Goal: Task Accomplishment & Management: Complete application form

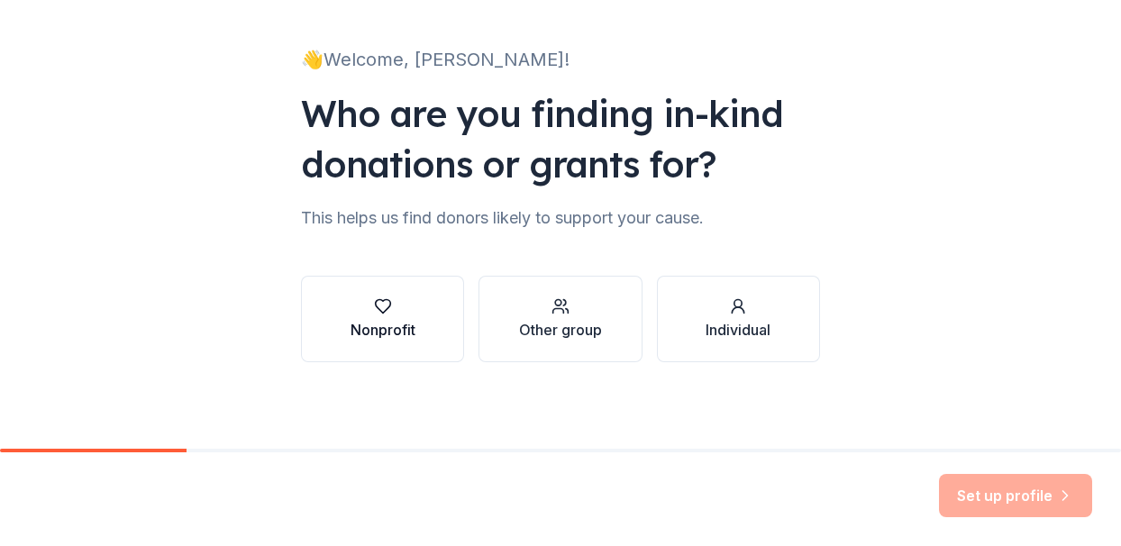
scroll to position [98, 0]
click at [432, 328] on button "Nonprofit" at bounding box center [382, 319] width 163 height 87
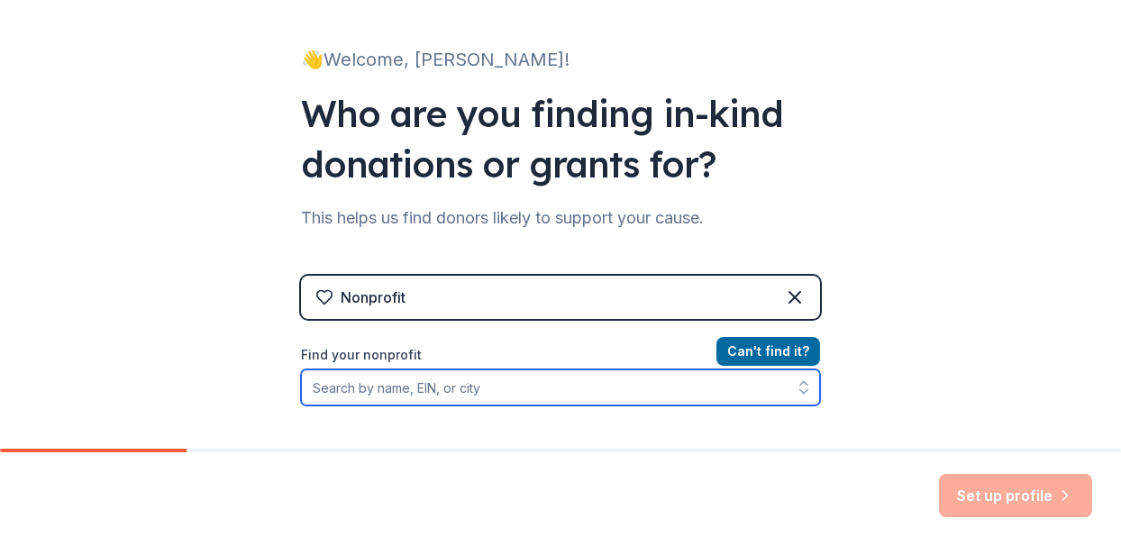
click at [562, 392] on input "Find your nonprofit" at bounding box center [560, 388] width 519 height 36
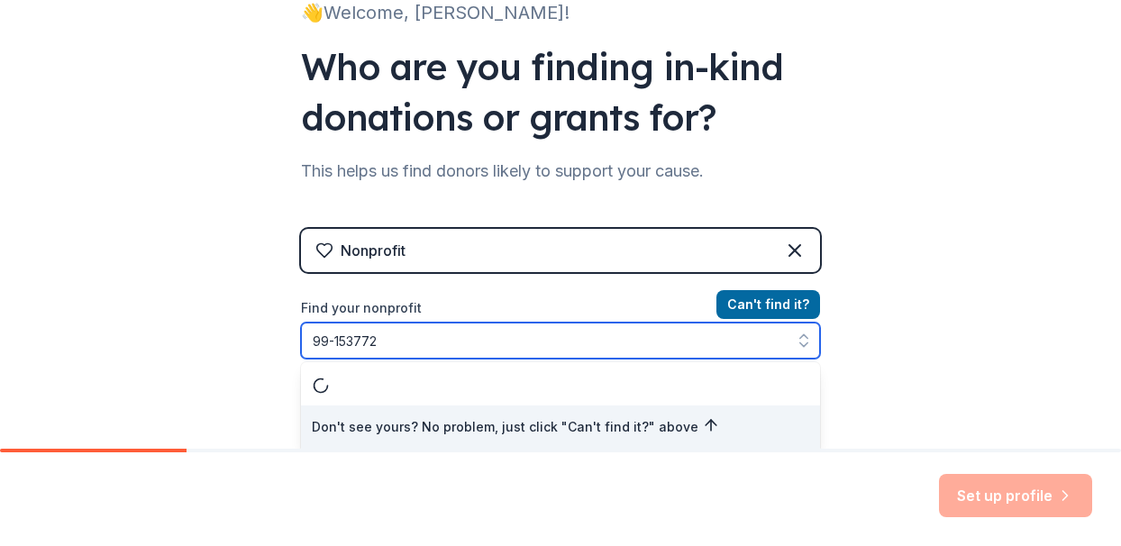
type input "[US_EMPLOYER_IDENTIFICATION_NUMBER]"
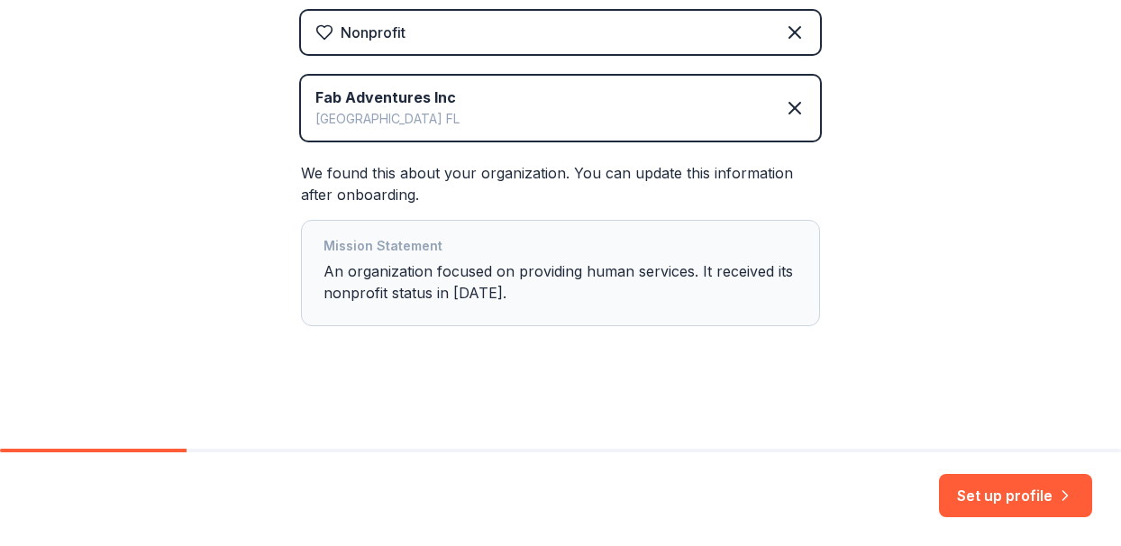
scroll to position [363, 0]
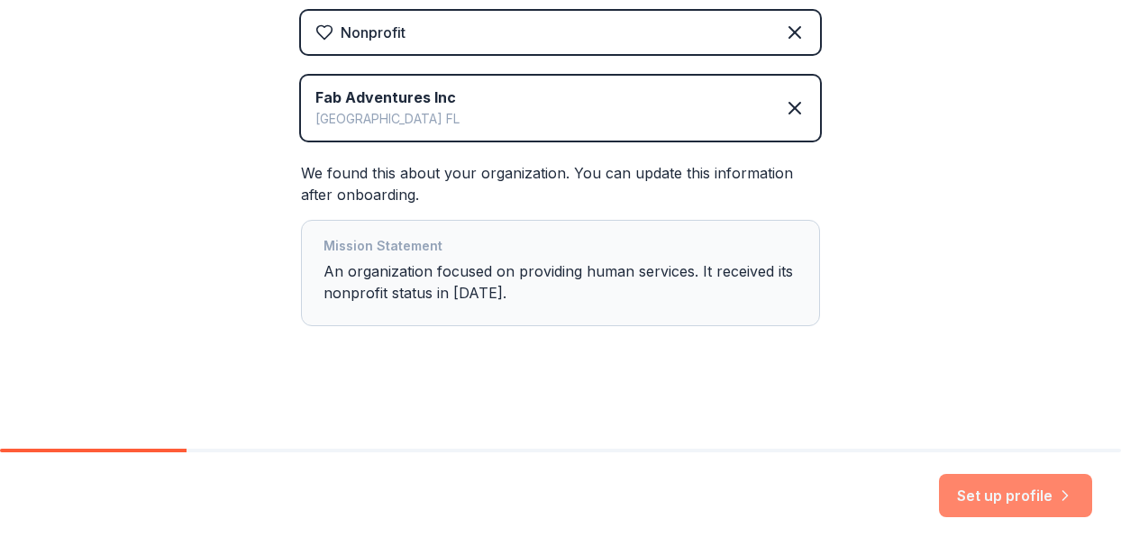
click at [1009, 495] on button "Set up profile" at bounding box center [1015, 495] width 153 height 43
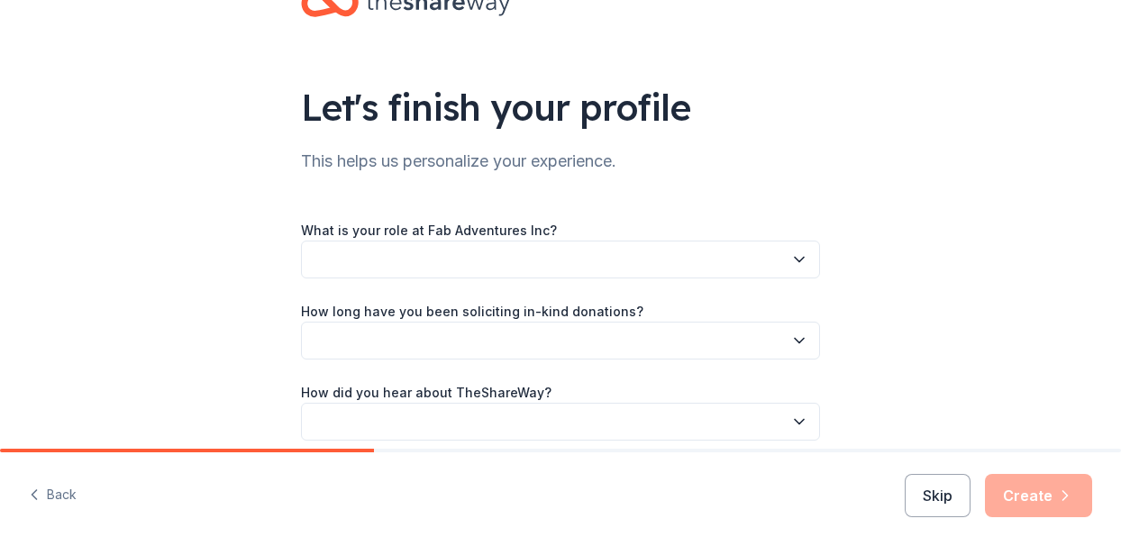
scroll to position [63, 0]
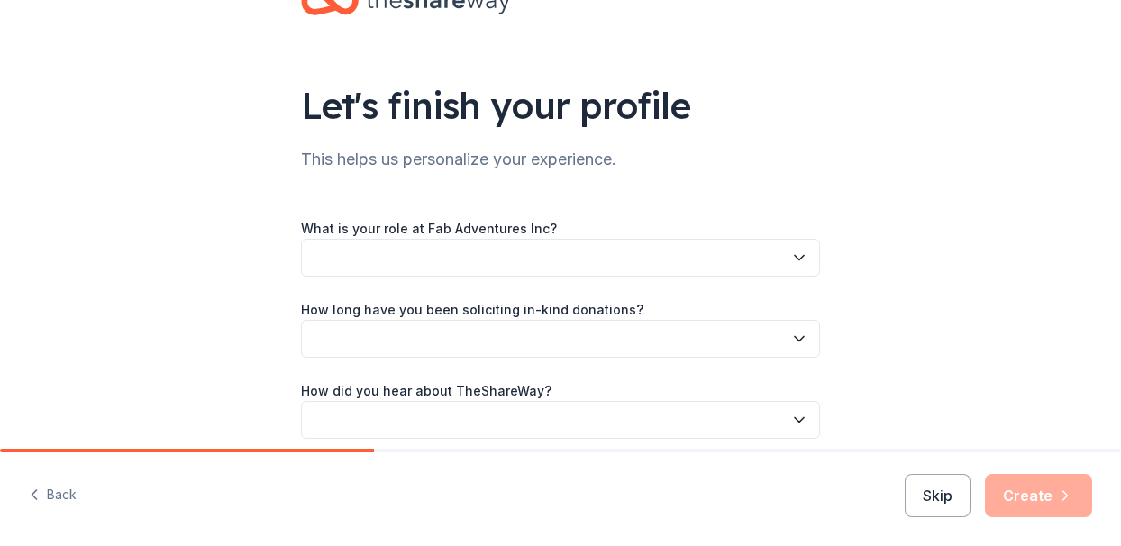
click at [799, 259] on icon "button" at bounding box center [799, 258] width 9 height 5
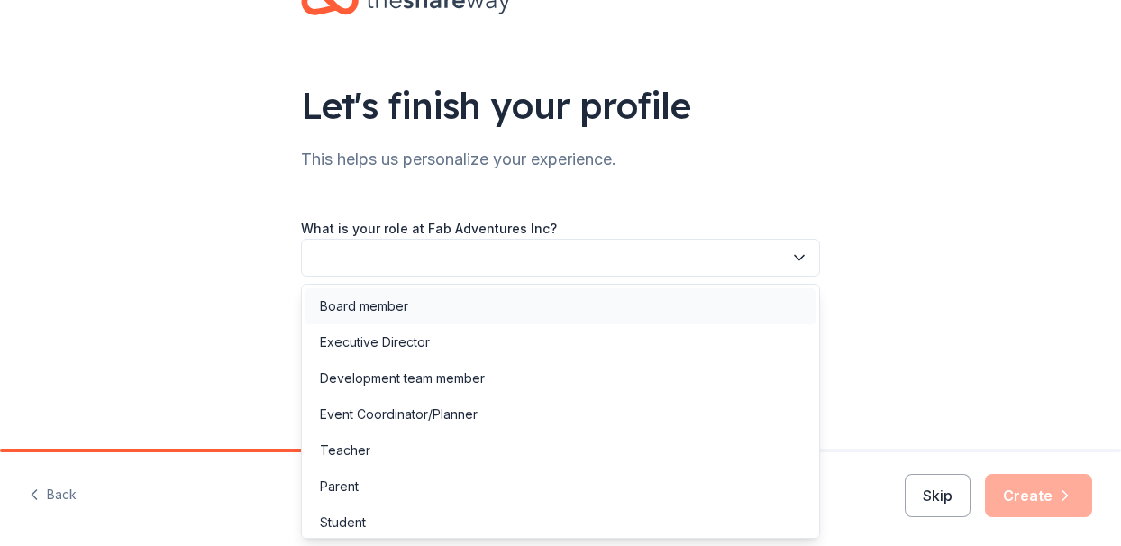
scroll to position [0, 0]
click at [628, 299] on div "Board member" at bounding box center [561, 306] width 510 height 36
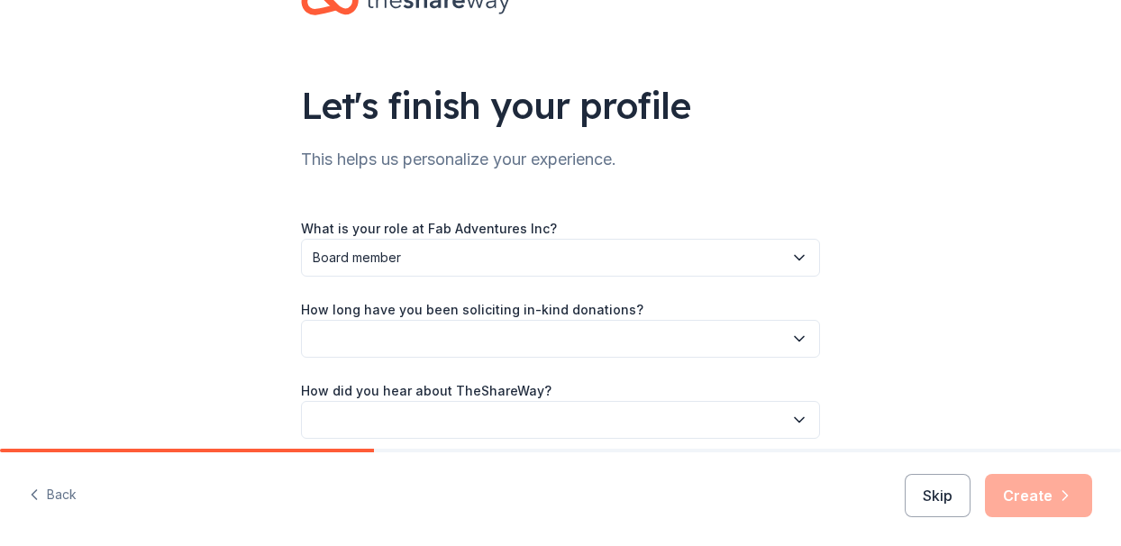
click at [799, 339] on icon "button" at bounding box center [799, 339] width 18 height 18
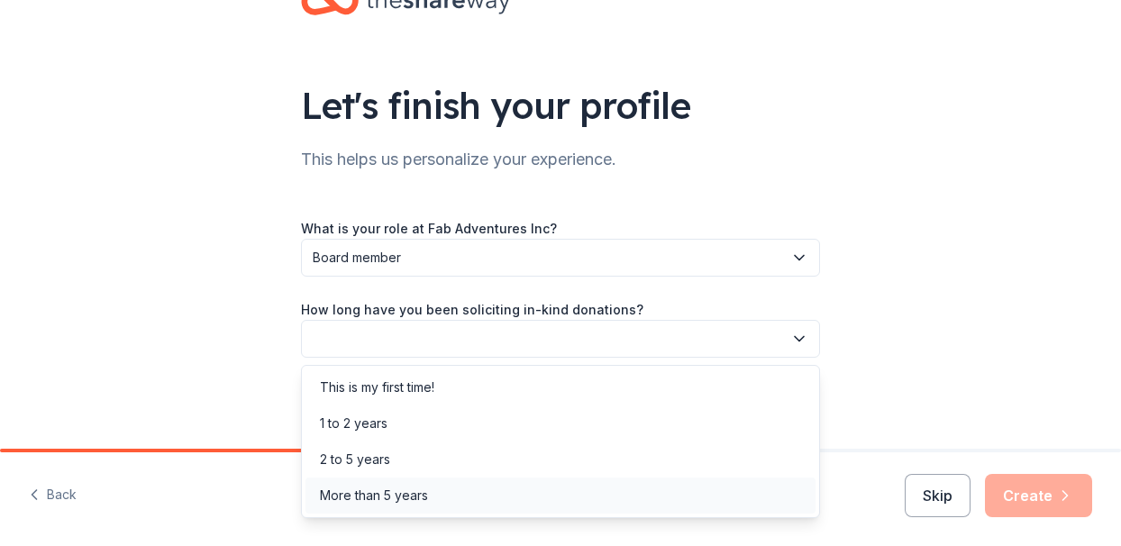
click at [668, 487] on div "More than 5 years" at bounding box center [561, 496] width 510 height 36
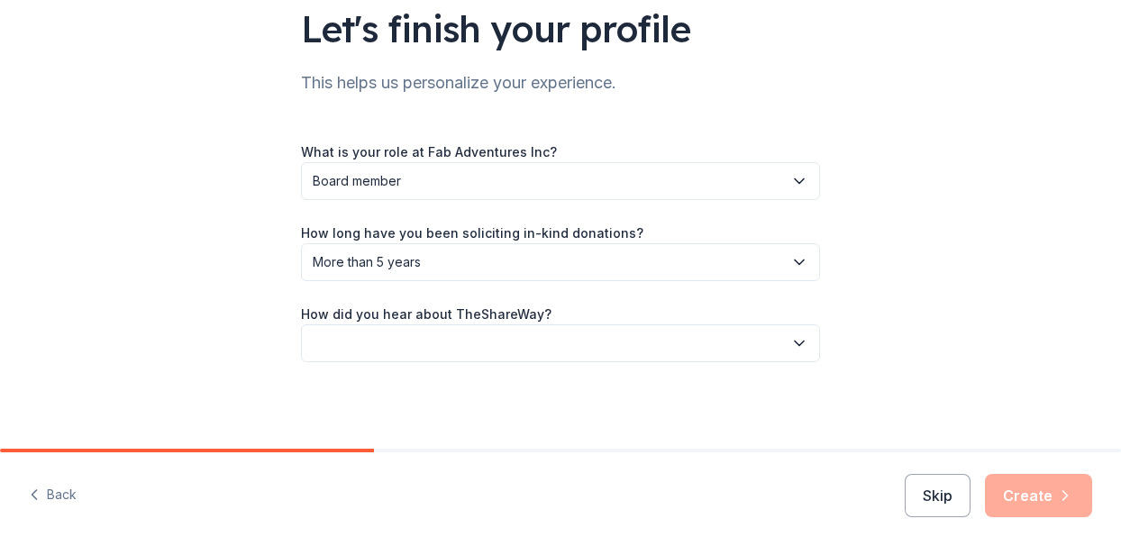
scroll to position [140, 0]
click at [793, 345] on icon "button" at bounding box center [799, 343] width 18 height 18
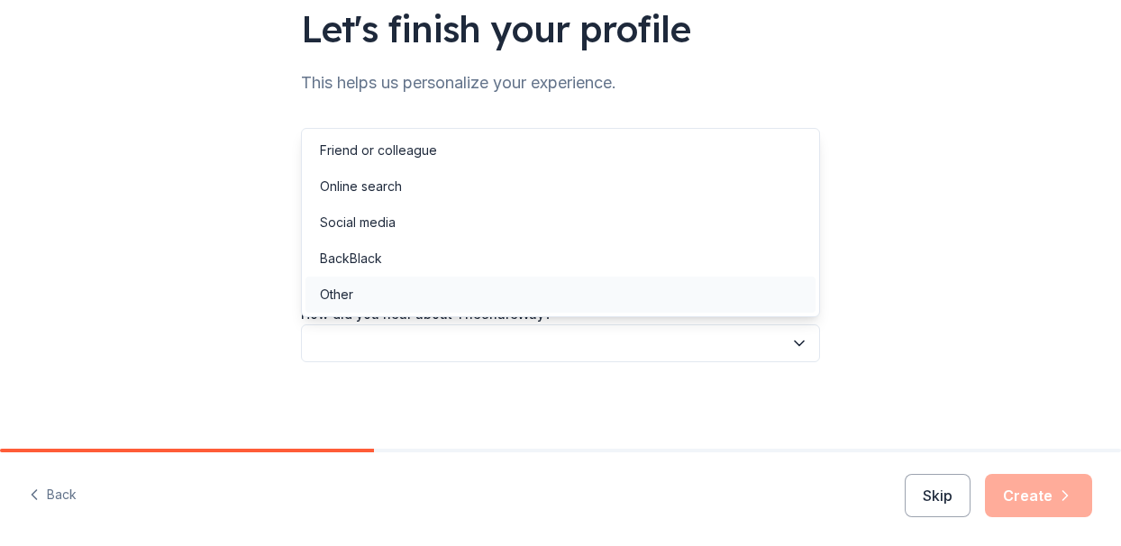
click at [615, 292] on div "Other" at bounding box center [561, 295] width 510 height 36
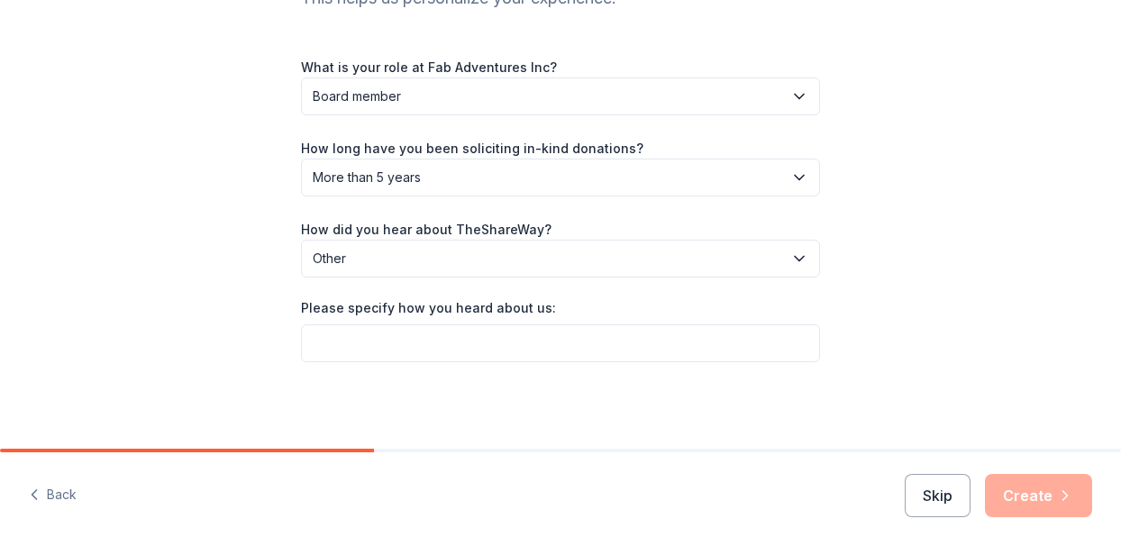
scroll to position [224, 0]
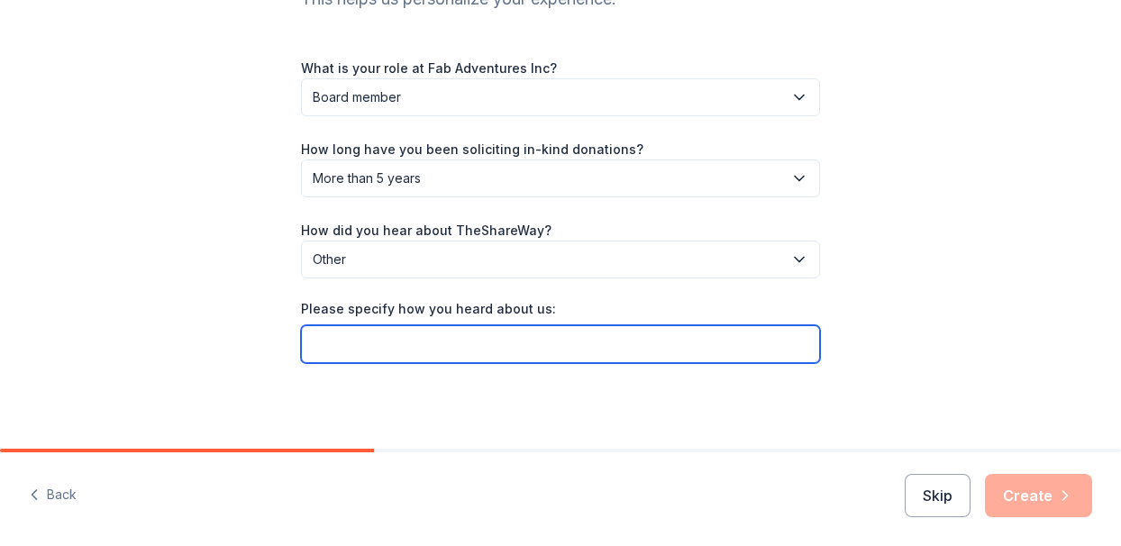
click at [589, 341] on input "Please specify how you heard about us:" at bounding box center [560, 344] width 519 height 38
type input "Give Butter"
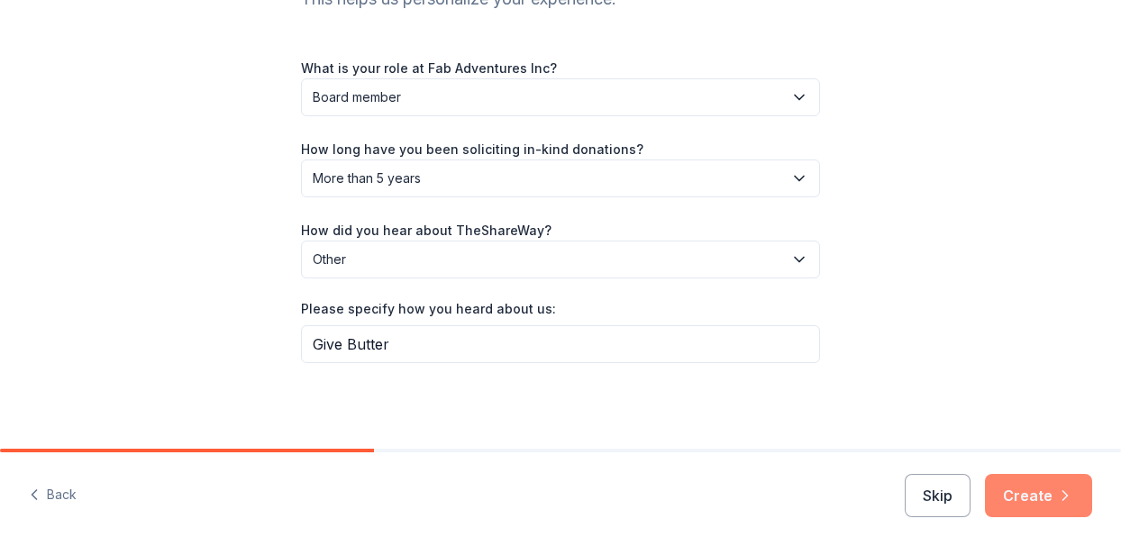
click at [1035, 498] on button "Create" at bounding box center [1038, 495] width 107 height 43
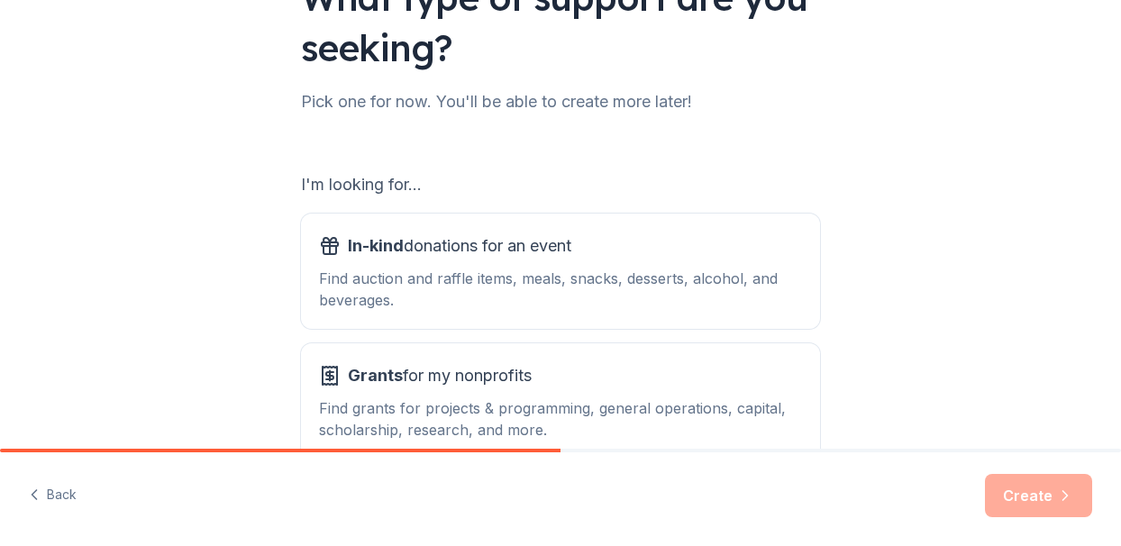
scroll to position [163, 0]
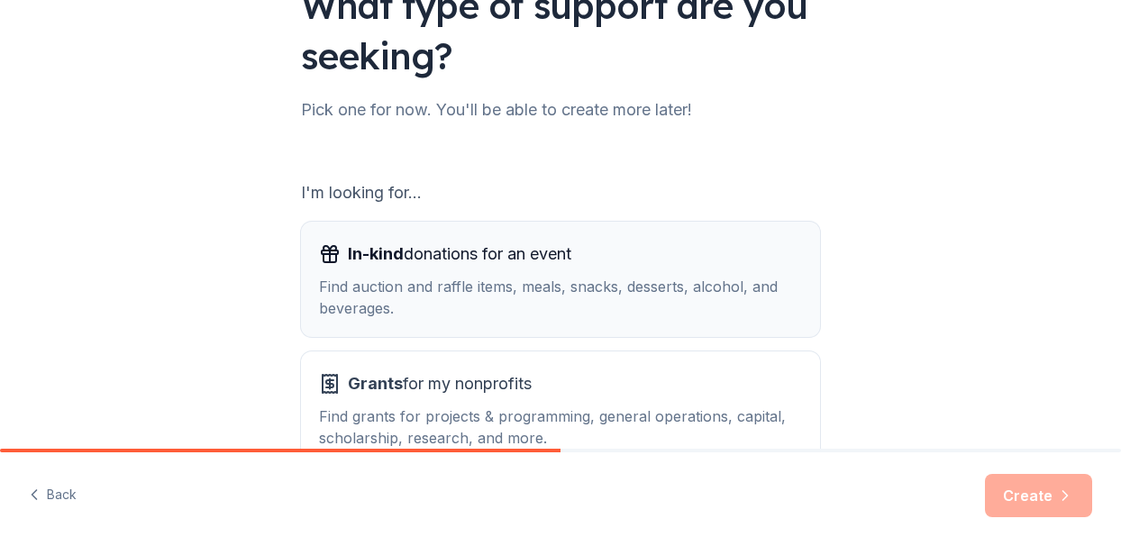
click at [708, 260] on div "In-kind donations for an event" at bounding box center [560, 254] width 483 height 29
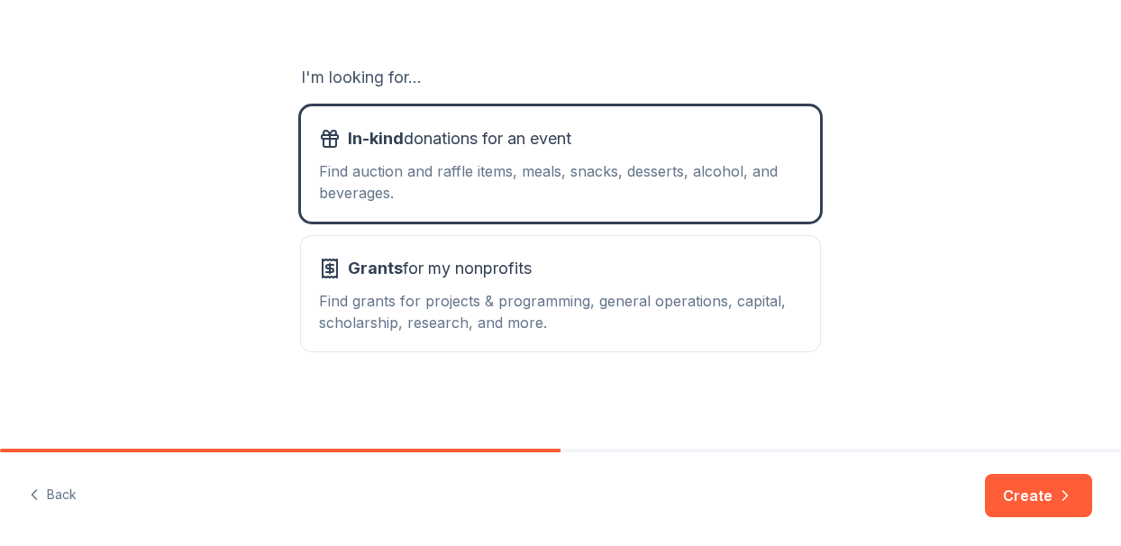
scroll to position [279, 0]
click at [1027, 489] on button "Create" at bounding box center [1038, 495] width 107 height 43
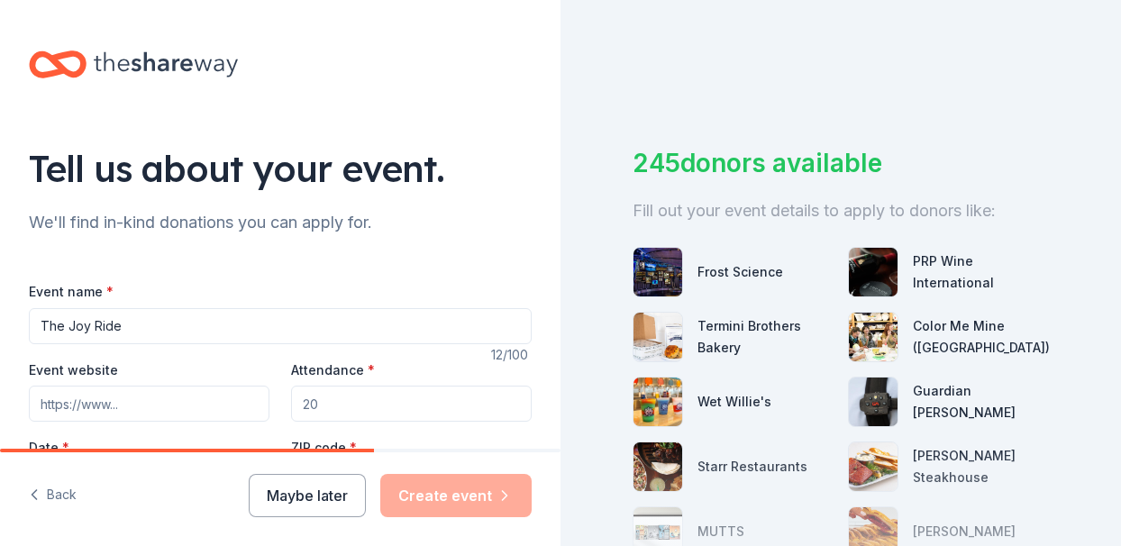
type input "The Joy Ride"
click at [155, 405] on input "Event website" at bounding box center [149, 404] width 241 height 36
paste input "https://www.thejoyridefl.org/"
type input "https://www.thejoyridefl.org/"
click at [416, 406] on input "Attendance *" at bounding box center [411, 404] width 241 height 36
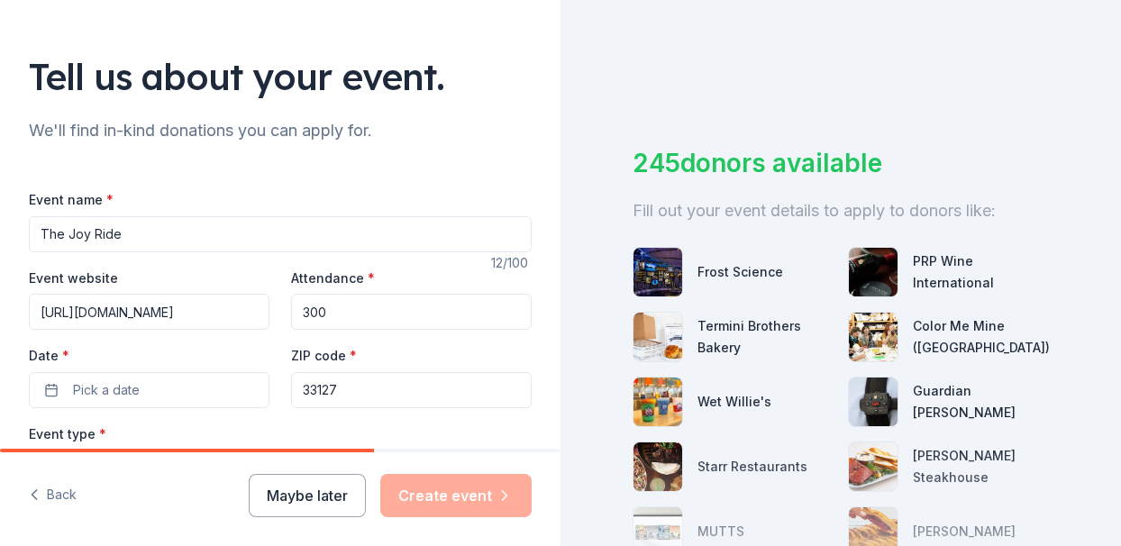
scroll to position [114, 0]
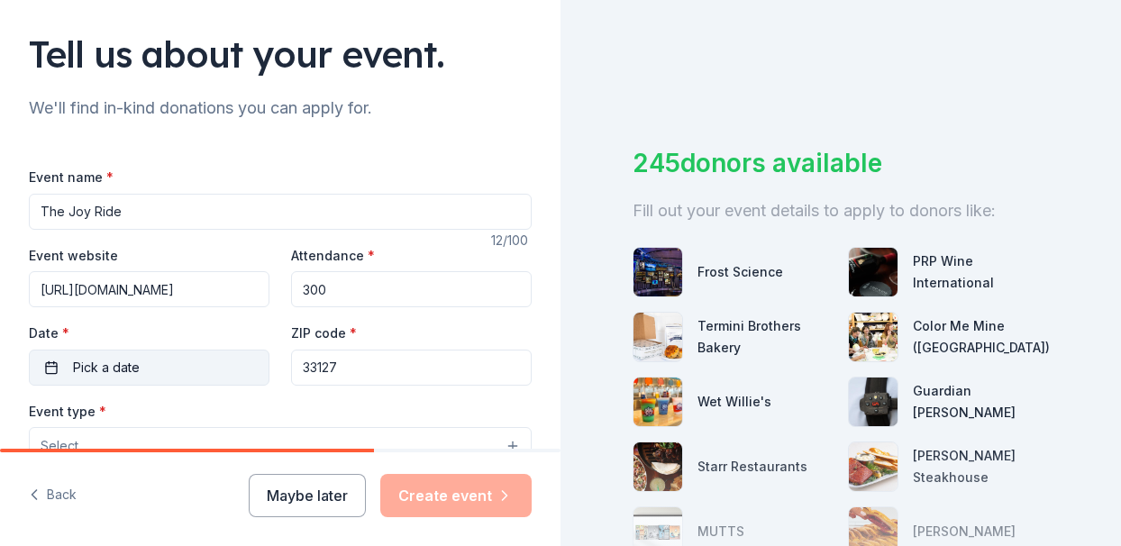
type input "300"
click at [224, 367] on button "Pick a date" at bounding box center [149, 368] width 241 height 36
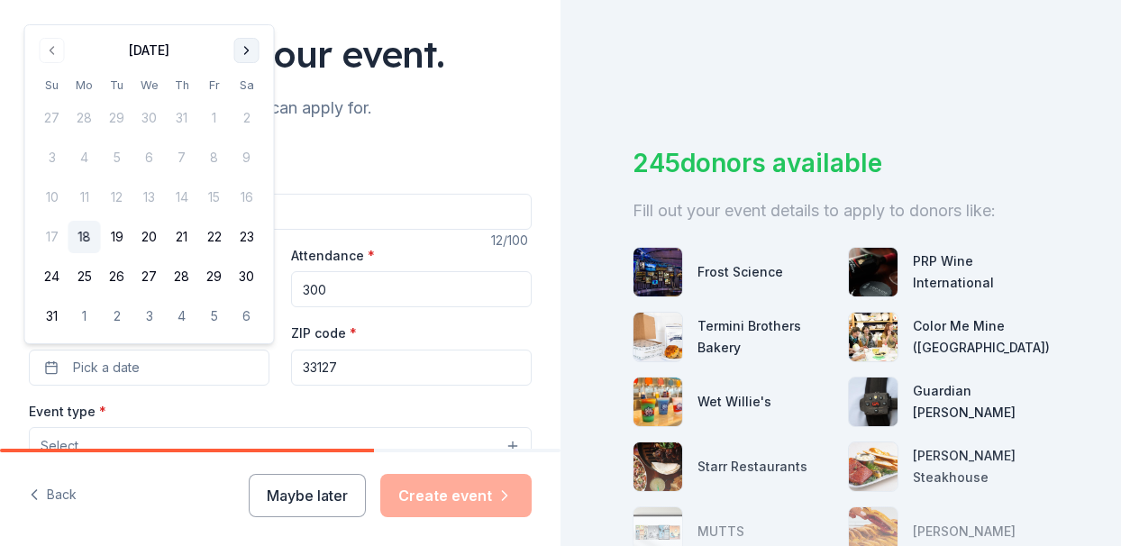
click at [243, 49] on button "Go to next month" at bounding box center [246, 50] width 25 height 25
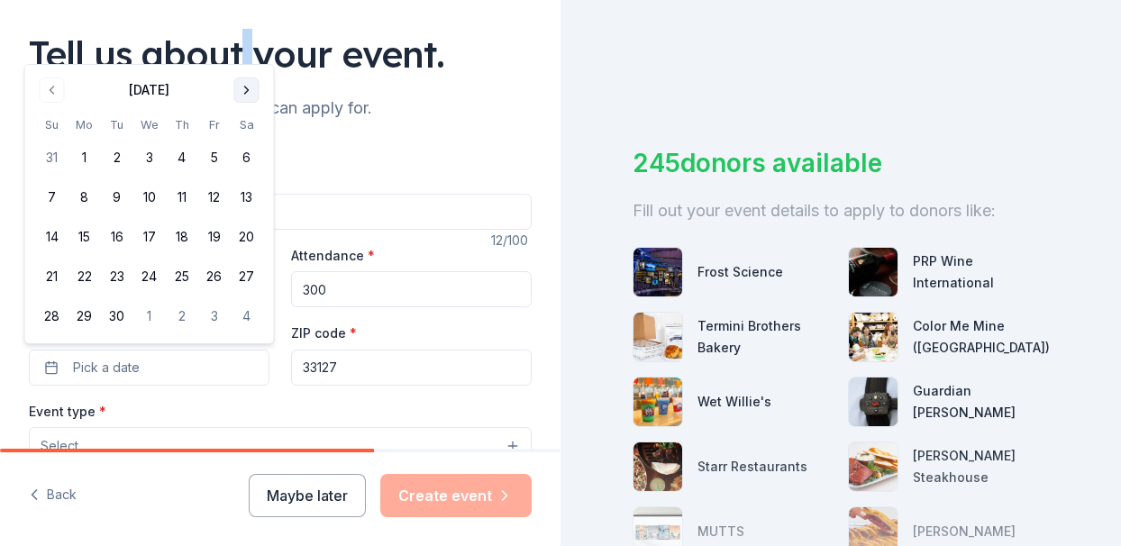
click at [243, 49] on div "Tell us about your event." at bounding box center [280, 54] width 503 height 50
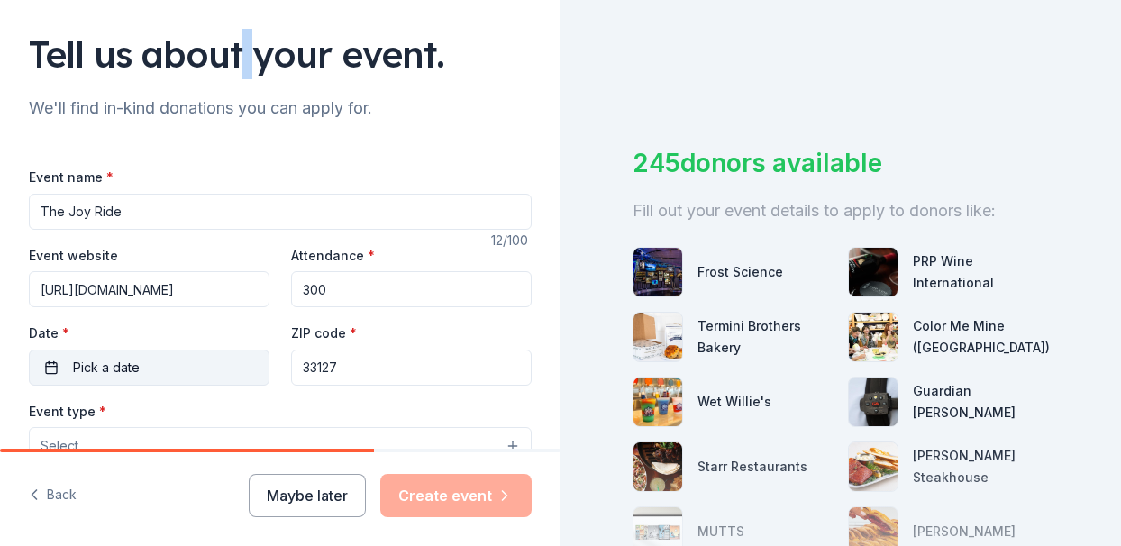
click at [179, 365] on button "Pick a date" at bounding box center [149, 368] width 241 height 36
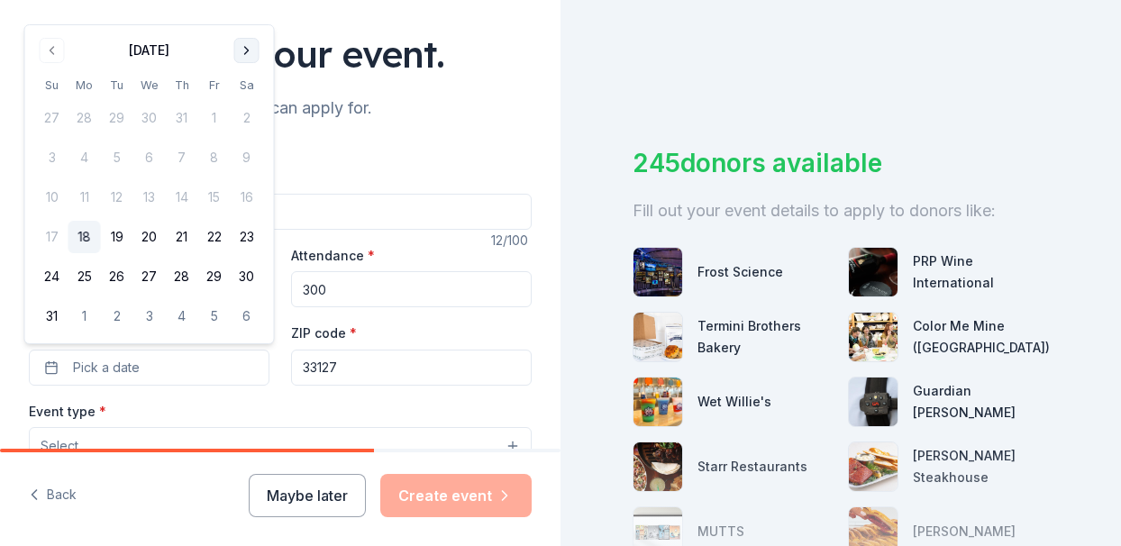
click at [244, 53] on button "Go to next month" at bounding box center [246, 50] width 25 height 25
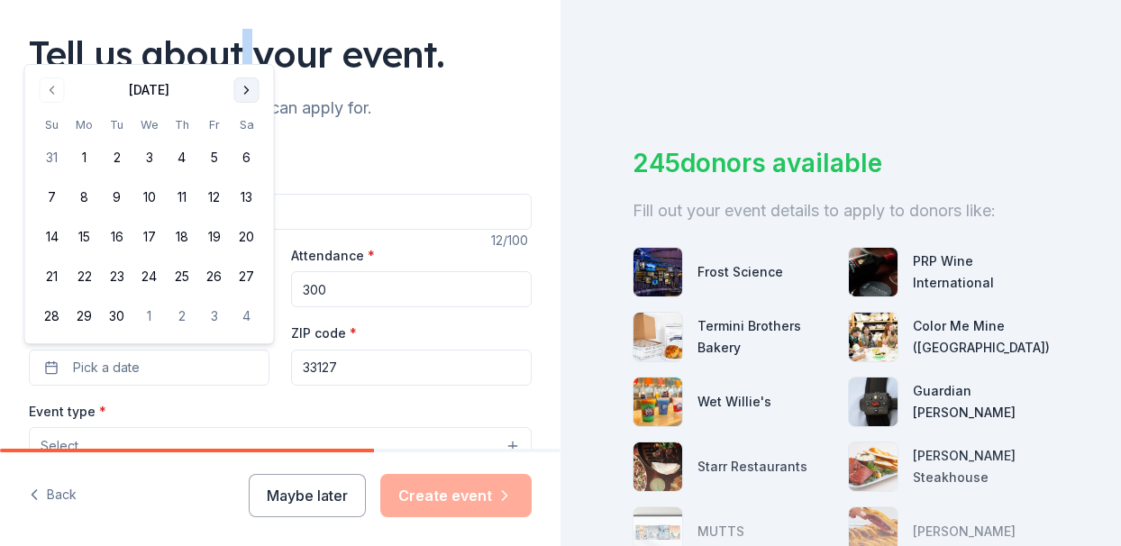
click at [242, 94] on button "Go to next month" at bounding box center [246, 90] width 25 height 25
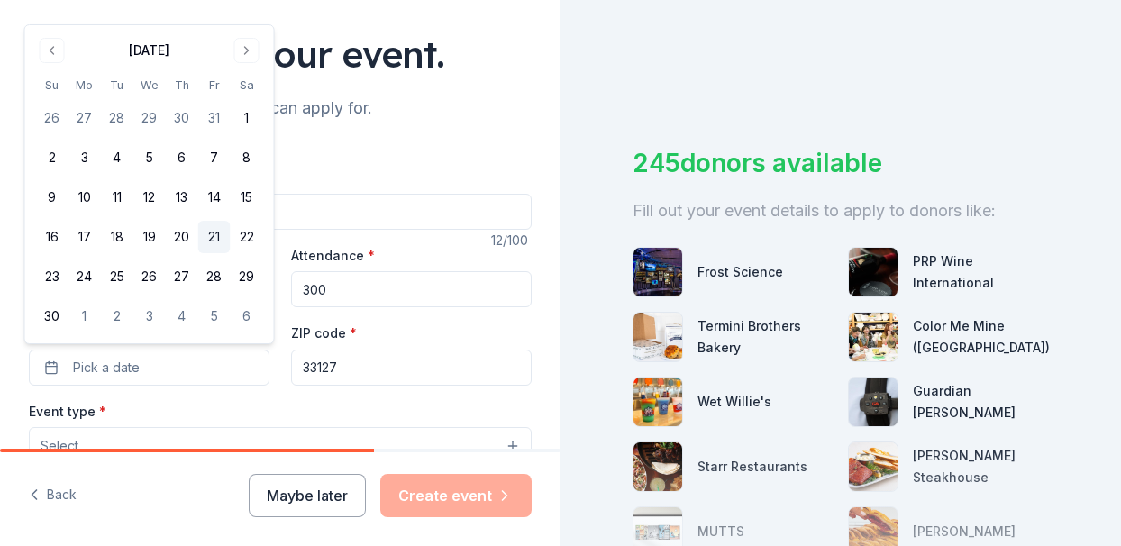
click at [219, 237] on button "21" at bounding box center [214, 237] width 32 height 32
click at [244, 235] on button "22" at bounding box center [247, 237] width 32 height 32
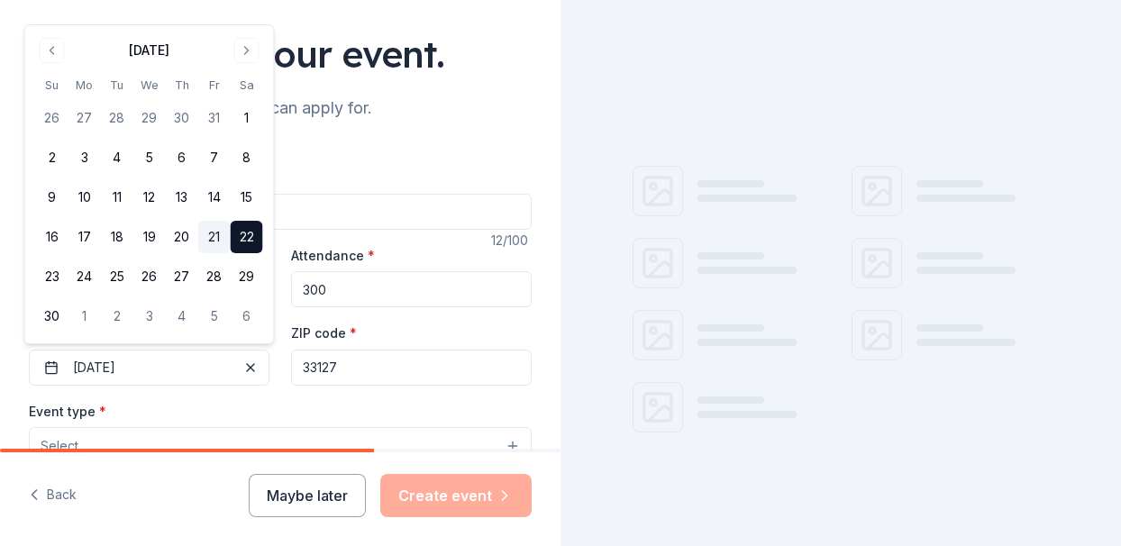
click at [219, 237] on button "21" at bounding box center [214, 237] width 32 height 32
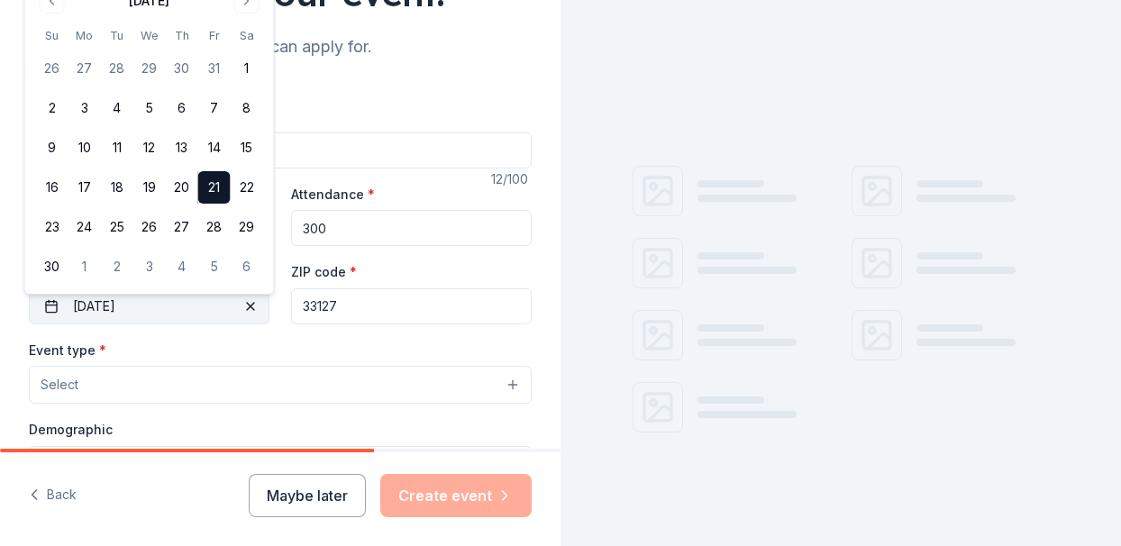
scroll to position [194, 0]
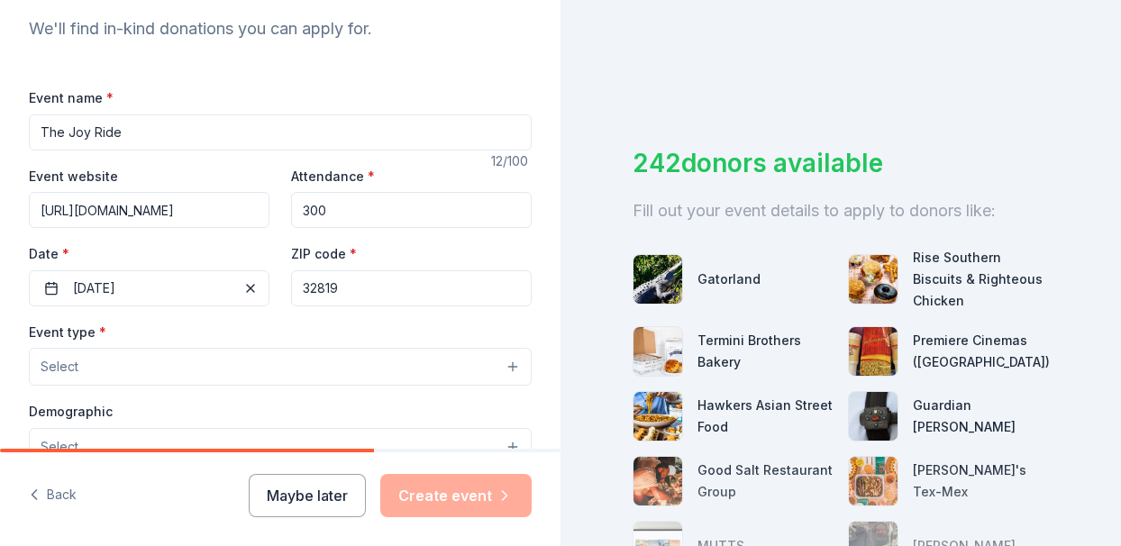
type input "32819"
click at [441, 357] on button "Select" at bounding box center [280, 367] width 503 height 38
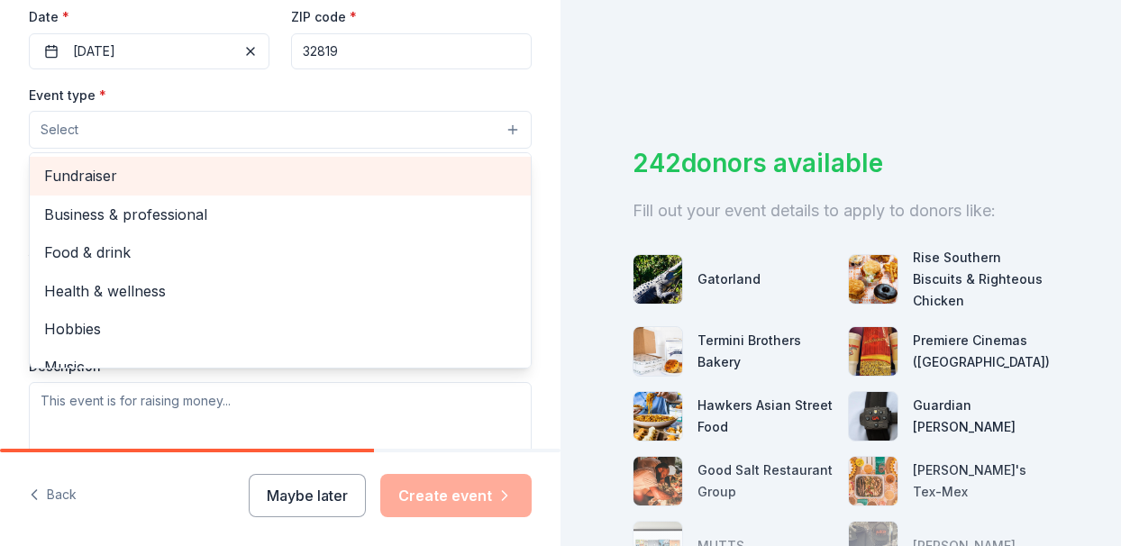
scroll to position [0, 0]
click at [142, 182] on span "Fundraiser" at bounding box center [280, 175] width 472 height 23
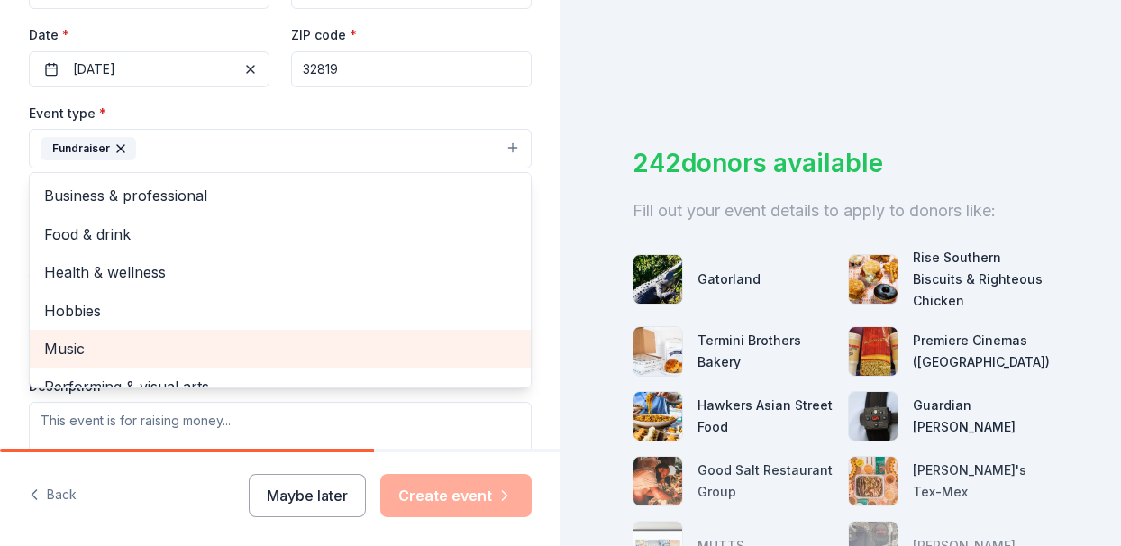
scroll to position [409, 0]
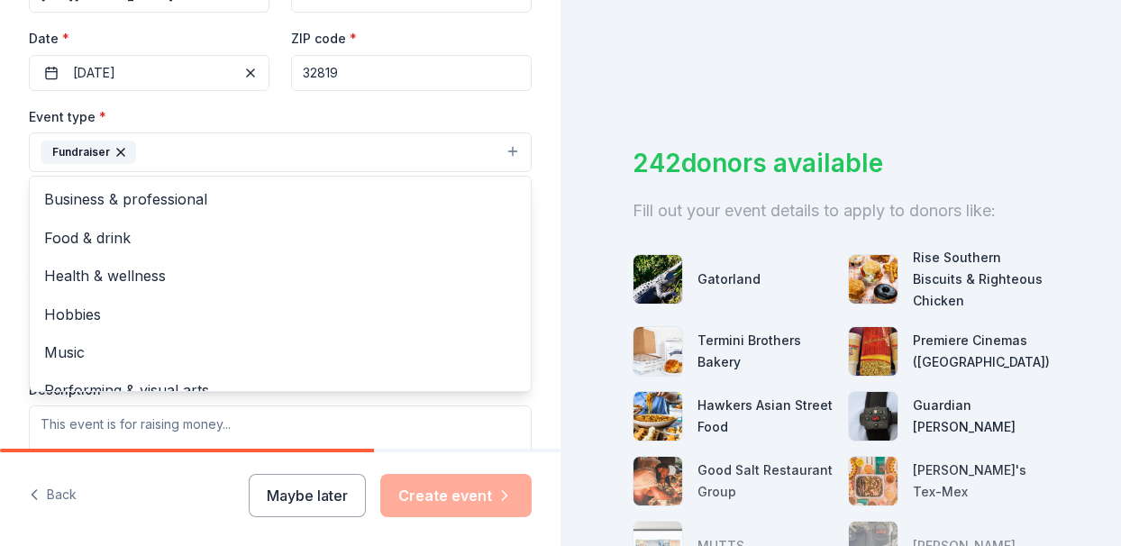
click at [554, 285] on div "Tell us about your event. We'll find in-kind donations you can apply for. Event…" at bounding box center [280, 191] width 561 height 1201
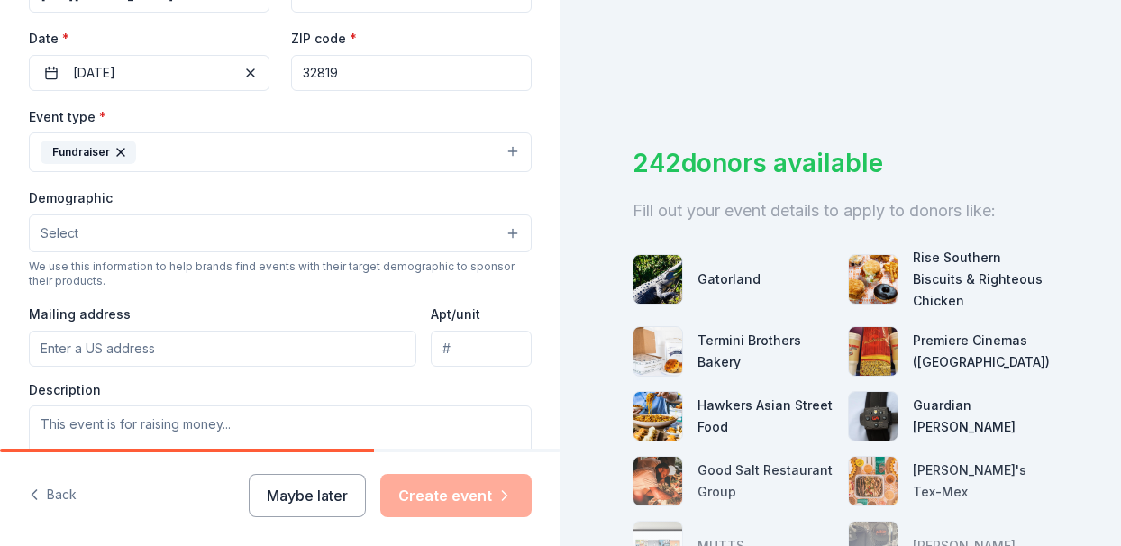
click at [464, 232] on button "Select" at bounding box center [280, 234] width 503 height 38
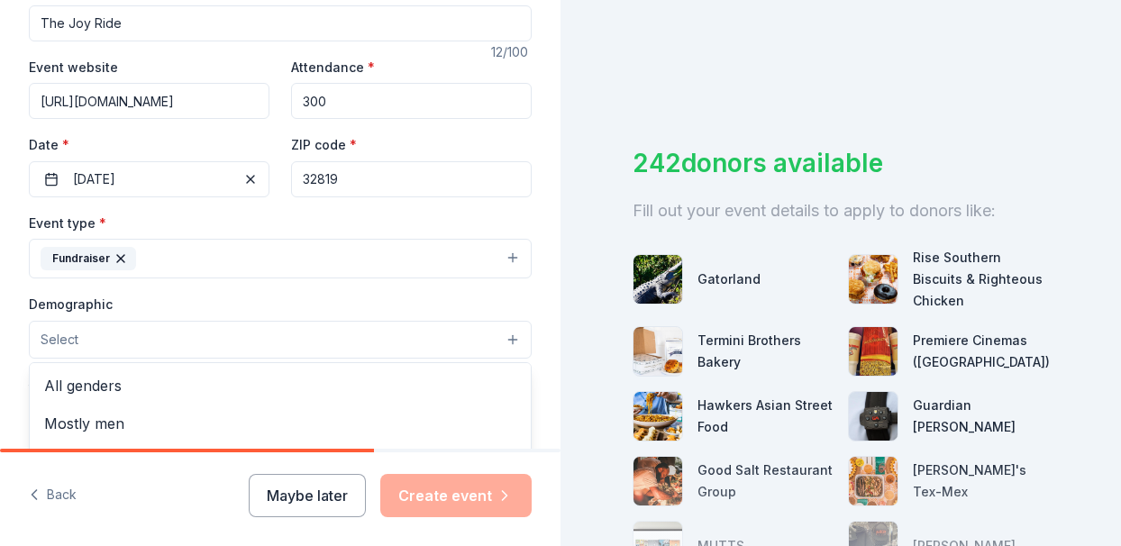
scroll to position [0, 0]
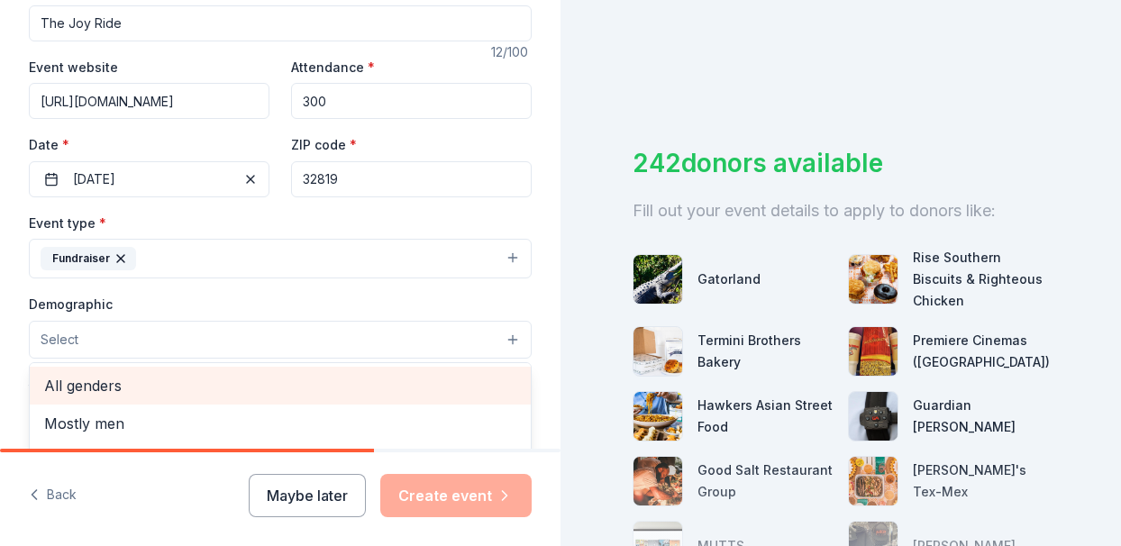
click at [164, 385] on span "All genders" at bounding box center [280, 385] width 472 height 23
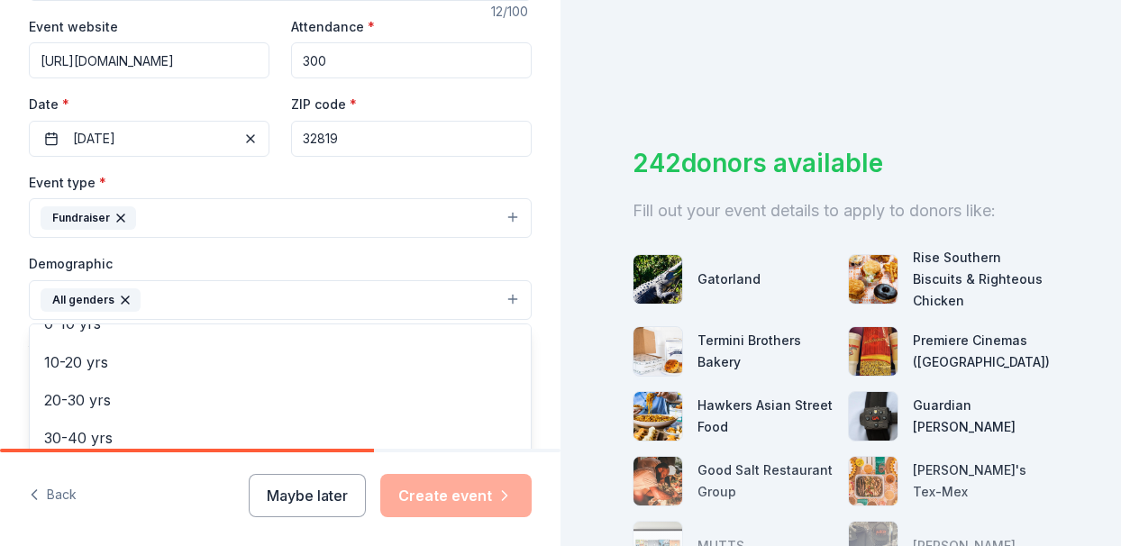
scroll to position [151, 0]
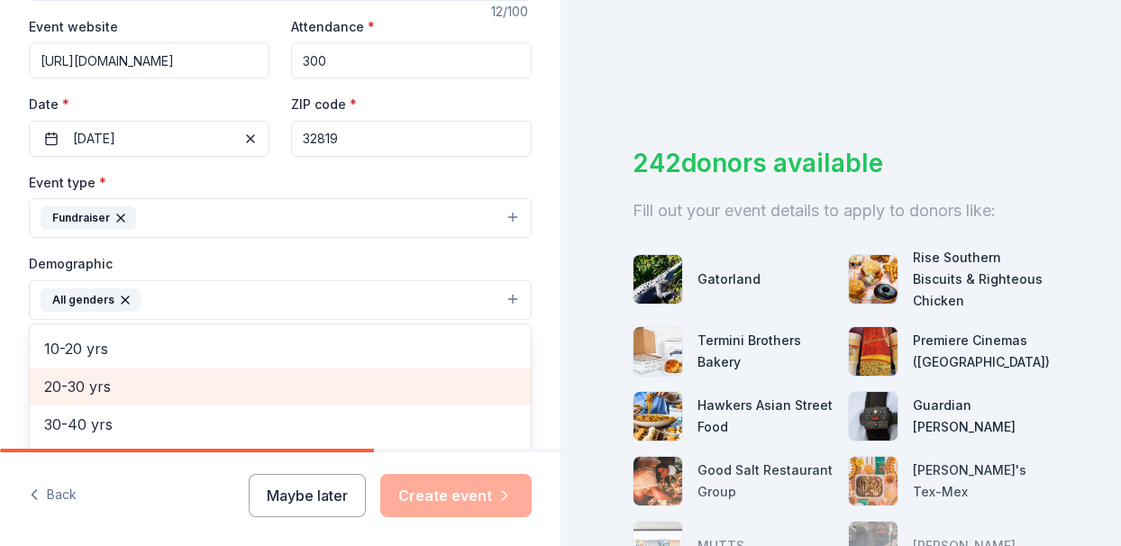
click at [145, 385] on span "20-30 yrs" at bounding box center [280, 386] width 472 height 23
click at [146, 385] on span "30-40 yrs" at bounding box center [280, 386] width 472 height 23
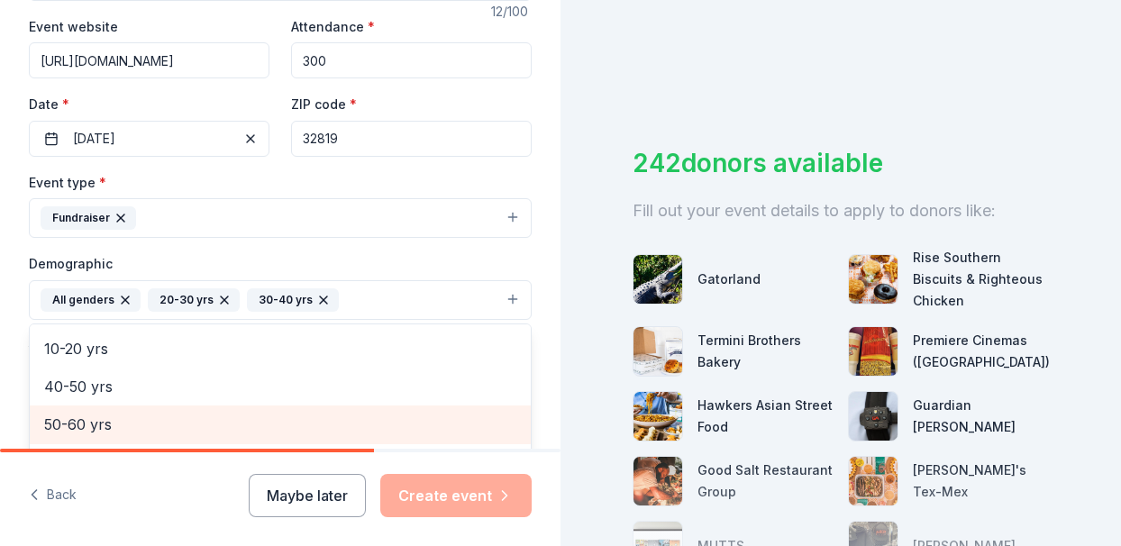
click at [141, 413] on span "50-60 yrs" at bounding box center [280, 424] width 472 height 23
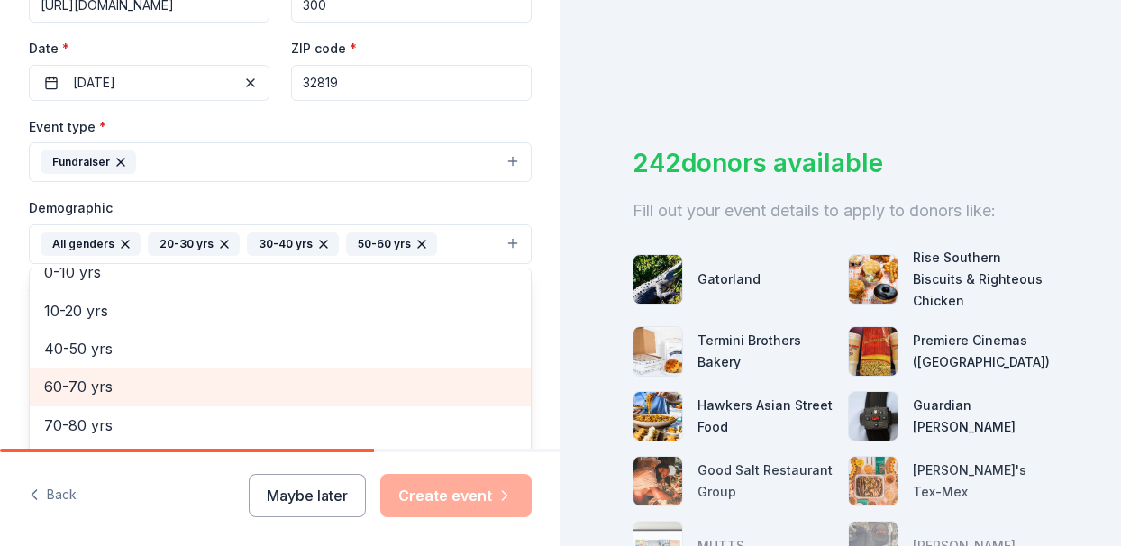
scroll to position [403, 0]
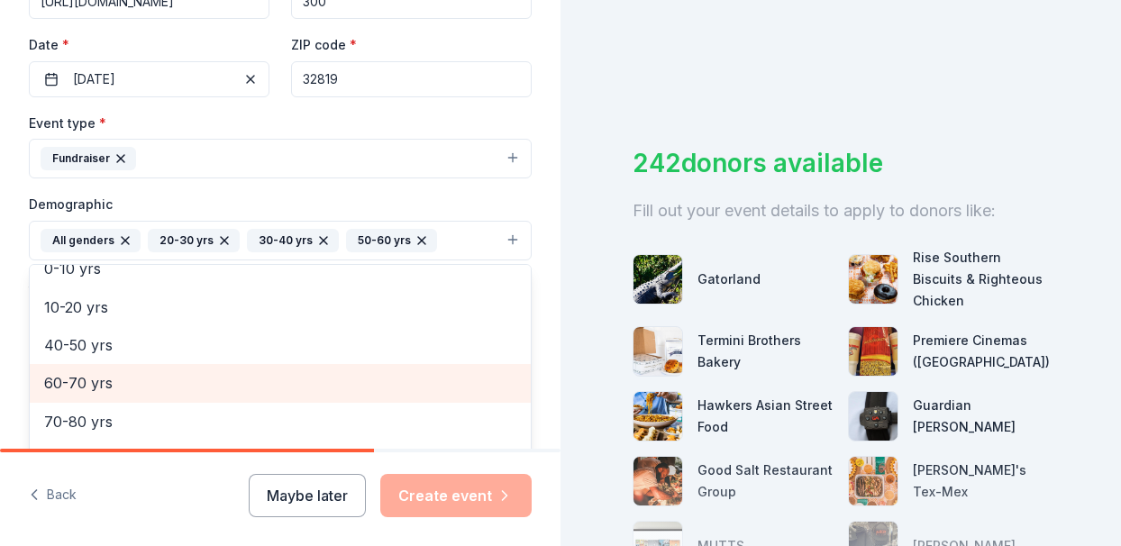
click at [144, 388] on span "60-70 yrs" at bounding box center [280, 382] width 472 height 23
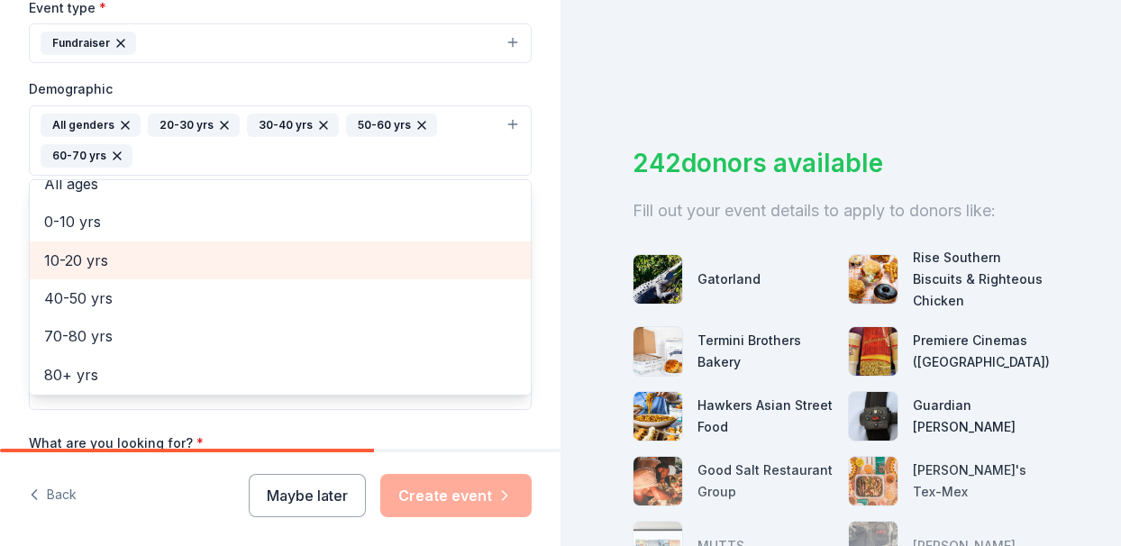
scroll to position [543, 0]
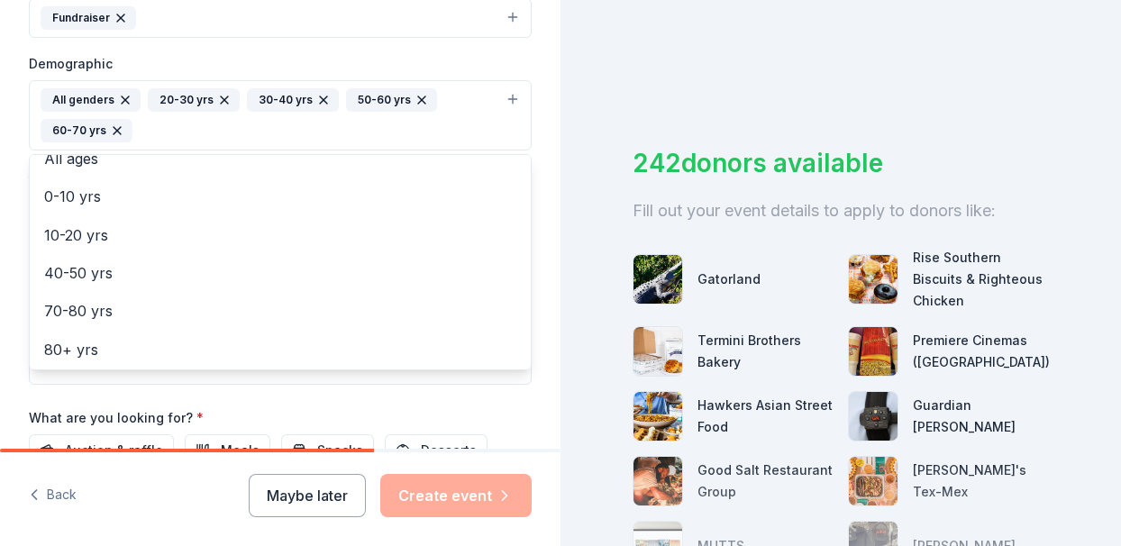
click at [355, 409] on div "Event name * The Joy Ride 12 /100 Event website https://www.thejoyridefl.org/ A…" at bounding box center [280, 170] width 503 height 867
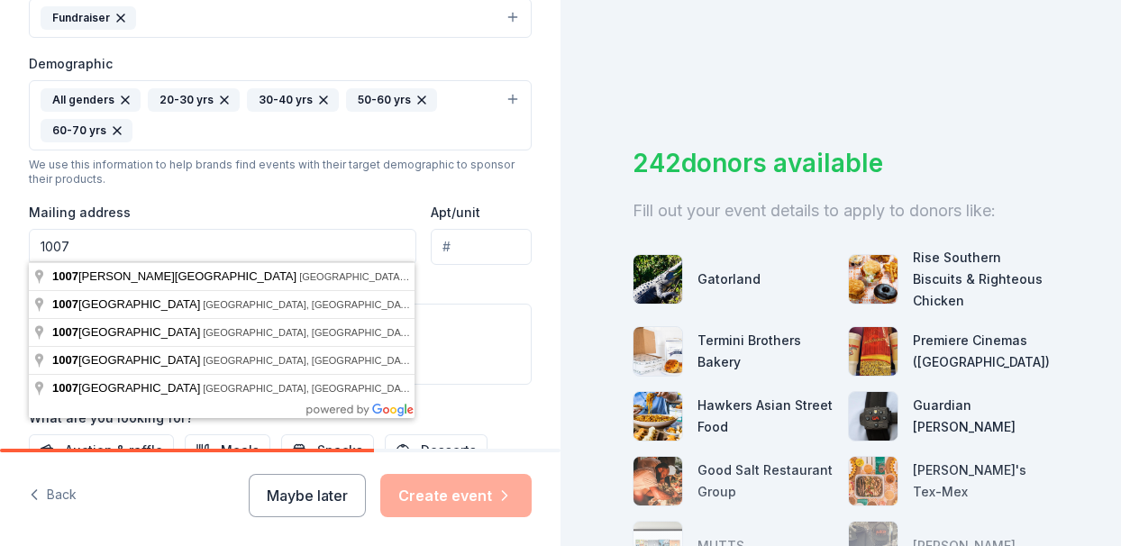
type input "1007 N"
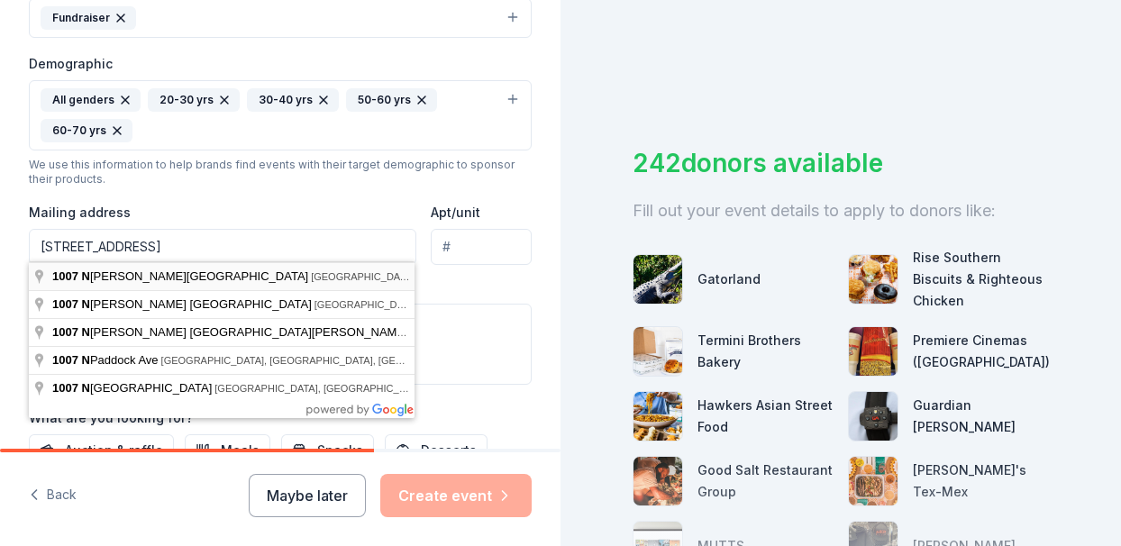
type input "1007 N Federal Hwy"
type input "Suite 269"
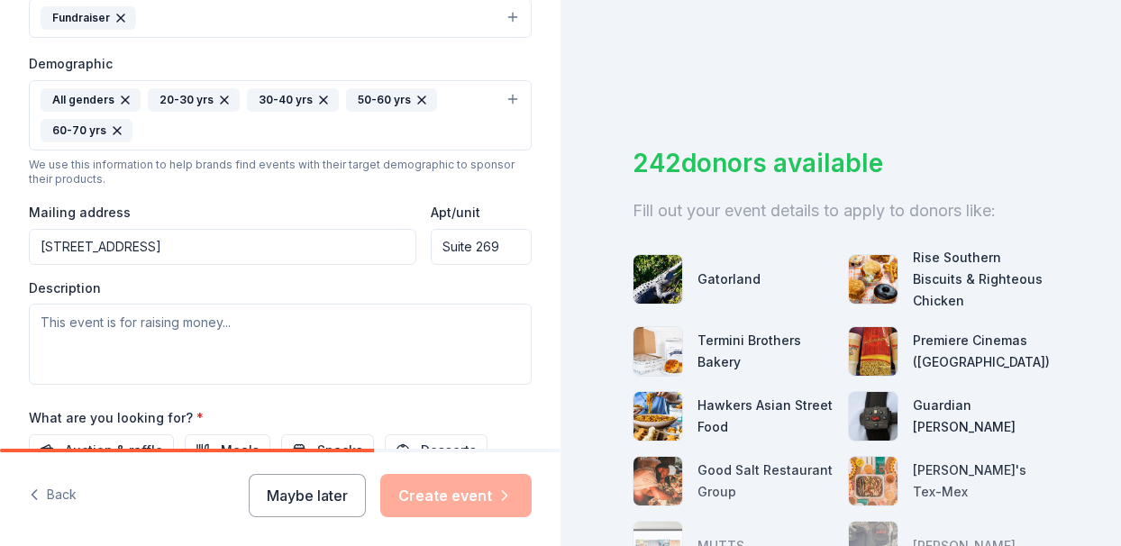
drag, startPoint x: 318, startPoint y: 248, endPoint x: 111, endPoint y: 246, distance: 207.3
click at [111, 246] on input "1007 North Franklin Street, Tampa, FL, 33602" at bounding box center [223, 247] width 388 height 36
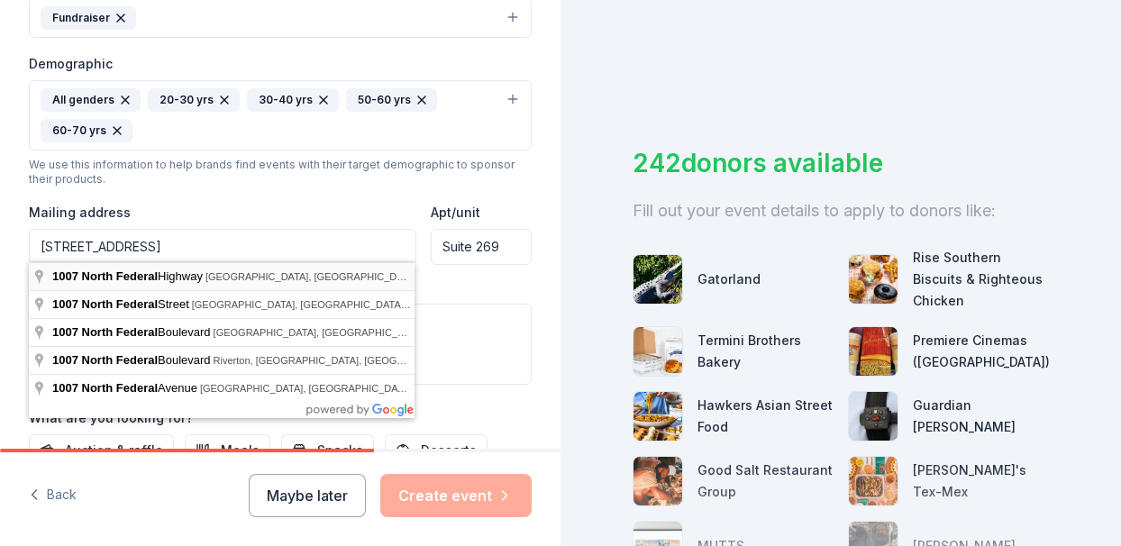
type input "1007 North Federal Highway, Fort Lauderdale, FL, 33304"
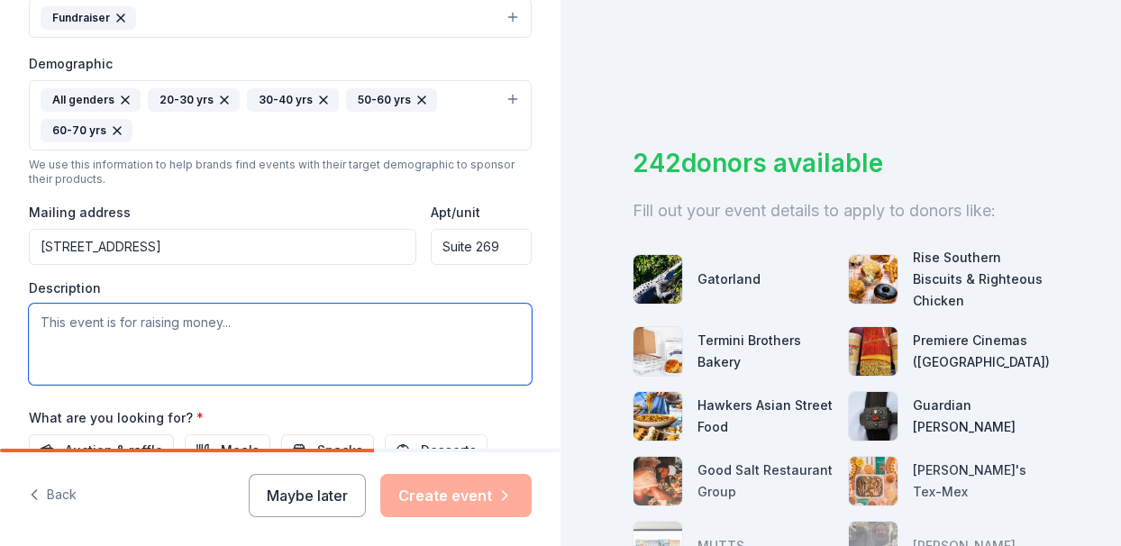
click at [217, 340] on textarea at bounding box center [280, 344] width 503 height 81
click at [249, 319] on textarea at bounding box center [280, 344] width 503 height 81
paste textarea "The Joy Ride 2025 moves to Central Florida with a Ride from Orlando to Tampa, F…"
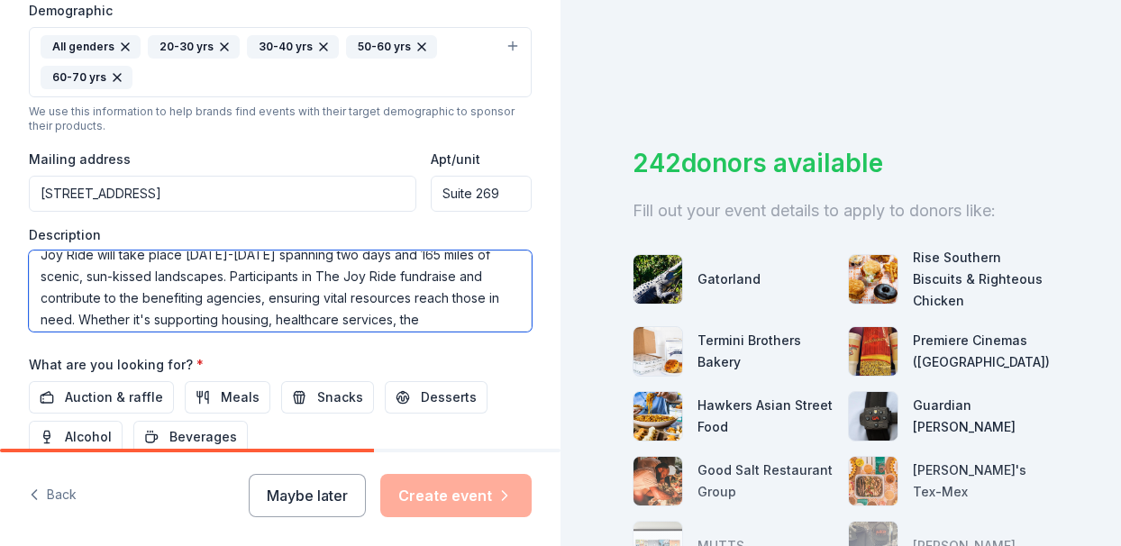
scroll to position [60, 0]
drag, startPoint x: 174, startPoint y: 313, endPoint x: 97, endPoint y: 315, distance: 76.7
click at [97, 315] on textarea "The Joy Ride 2025 moves to Central Florida with a Ride from Orlando to Tampa, F…" at bounding box center [280, 291] width 503 height 81
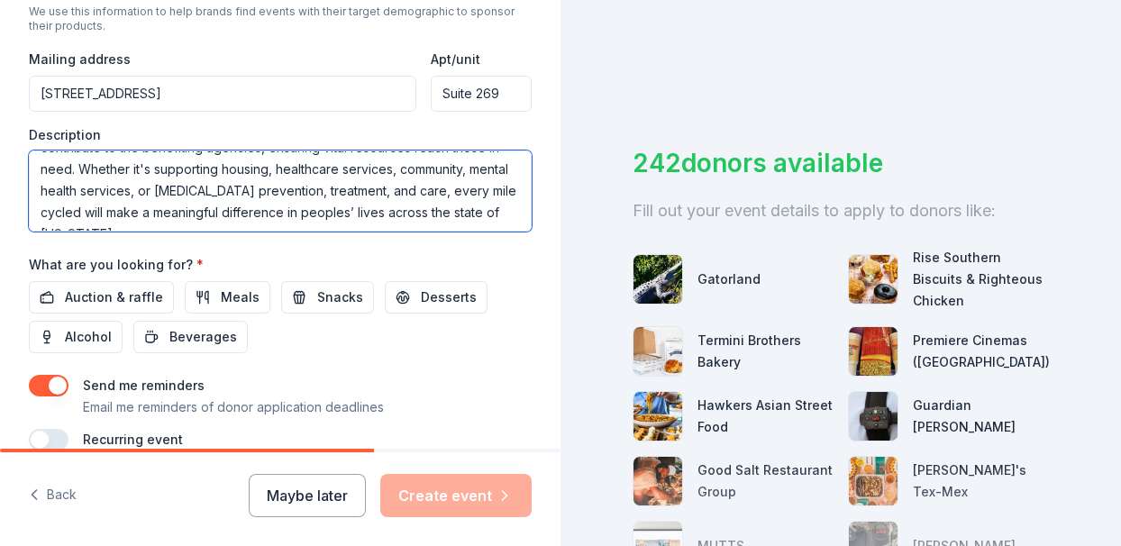
scroll to position [699, 0]
type textarea "The Joy Ride 2025 moves to Central Florida with a Ride from Orlando to Tampa, F…"
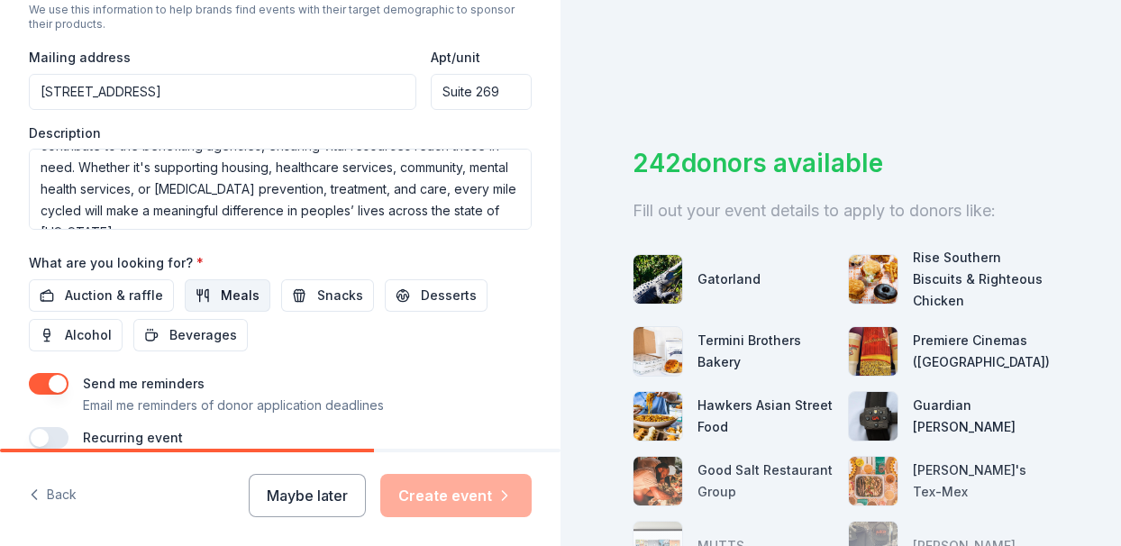
click at [227, 289] on span "Meals" at bounding box center [240, 296] width 39 height 22
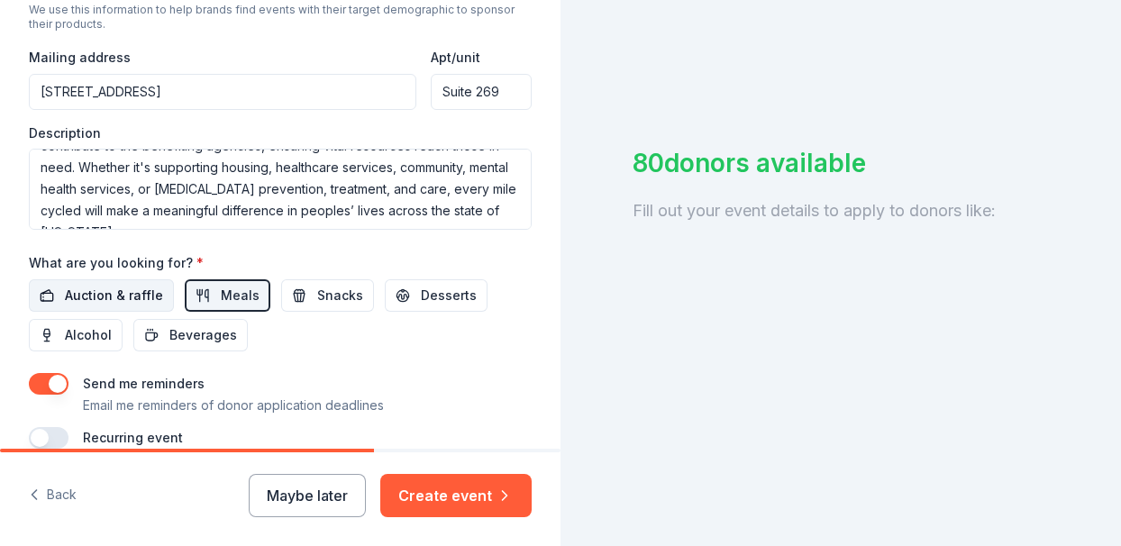
click at [134, 289] on span "Auction & raffle" at bounding box center [114, 296] width 98 height 22
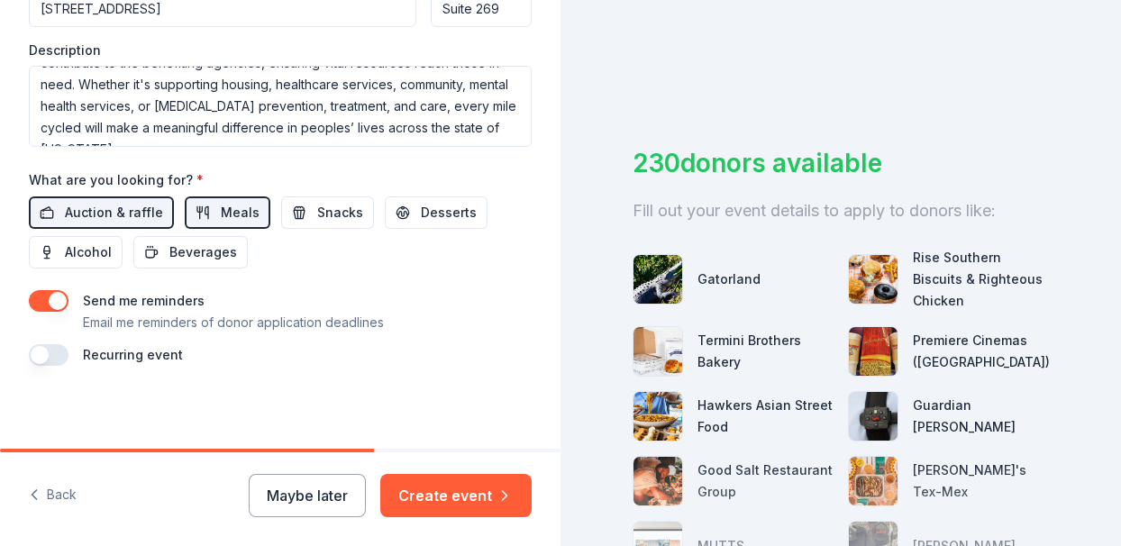
scroll to position [781, 0]
click at [60, 355] on button "button" at bounding box center [49, 356] width 40 height 22
click at [325, 205] on span "Snacks" at bounding box center [340, 214] width 46 height 22
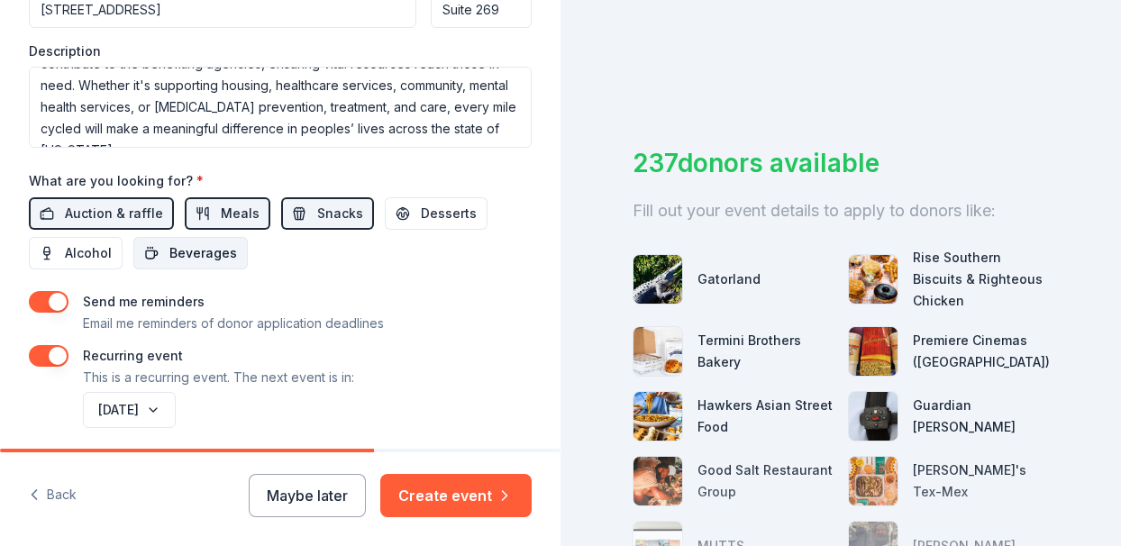
click at [236, 250] on button "Beverages" at bounding box center [190, 253] width 114 height 32
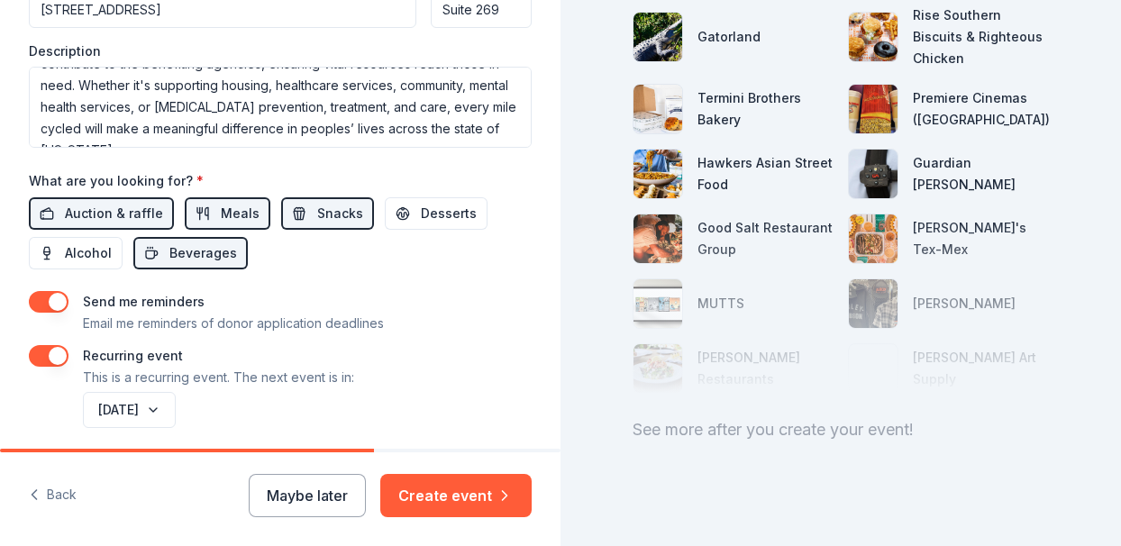
scroll to position [242, 0]
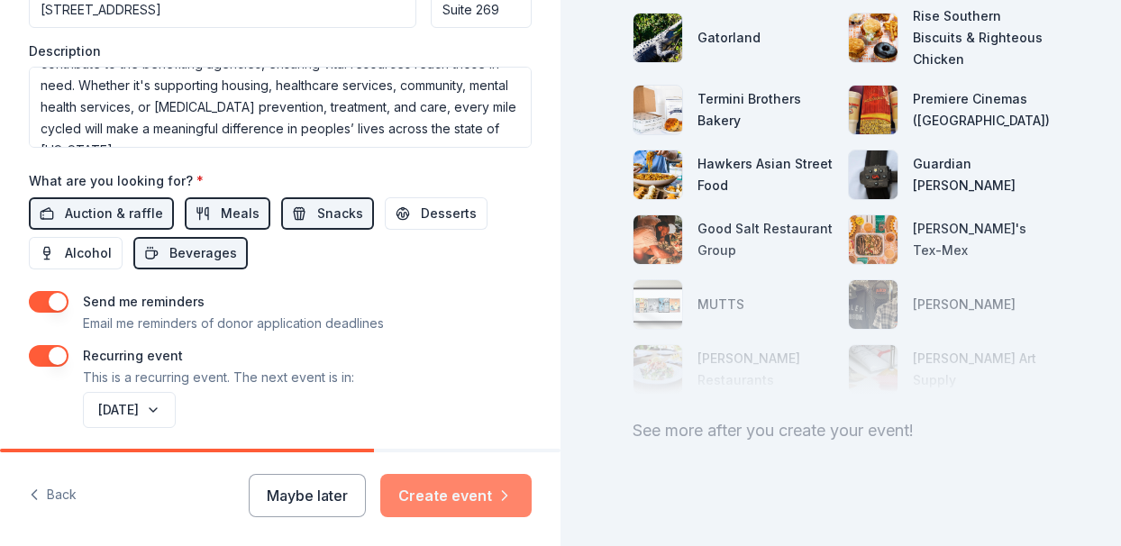
click at [461, 498] on button "Create event" at bounding box center [455, 495] width 151 height 43
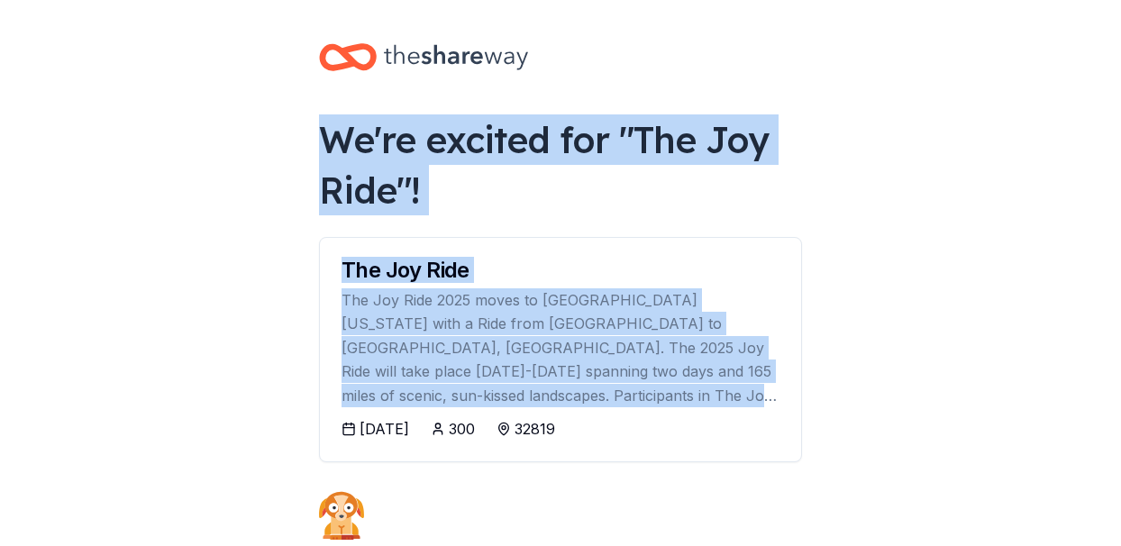
drag, startPoint x: 461, startPoint y: 498, endPoint x: 848, endPoint y: 395, distance: 400.9
click at [848, 395] on body "We're excited for " The Joy Ride "! The Joy Ride The Joy Ride 2025 moves to Cen…" at bounding box center [560, 273] width 1121 height 546
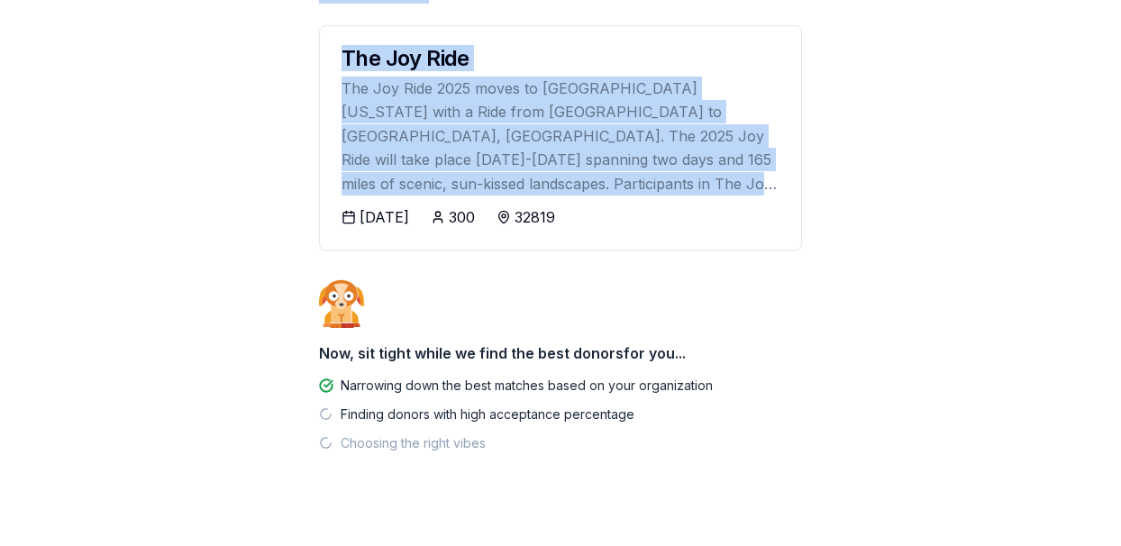
scroll to position [213, 0]
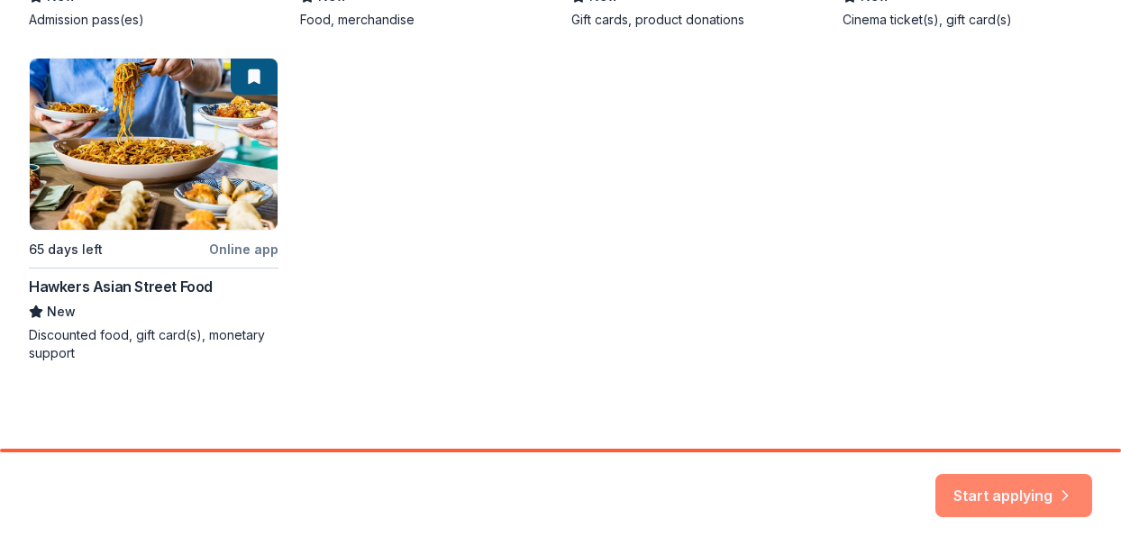
scroll to position [625, 0]
click at [994, 481] on button "Start applying" at bounding box center [1014, 484] width 157 height 43
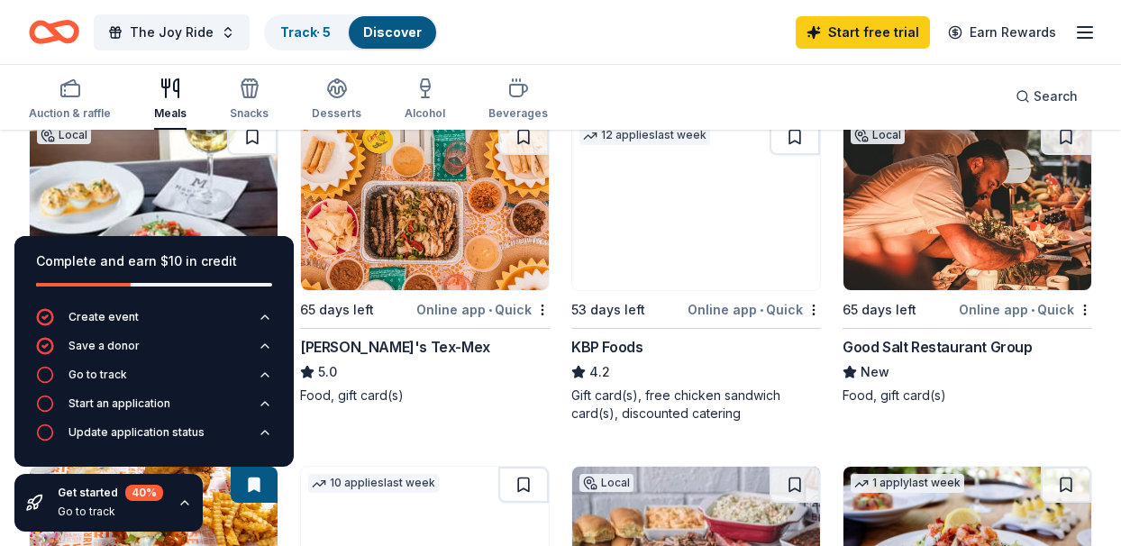
scroll to position [215, 0]
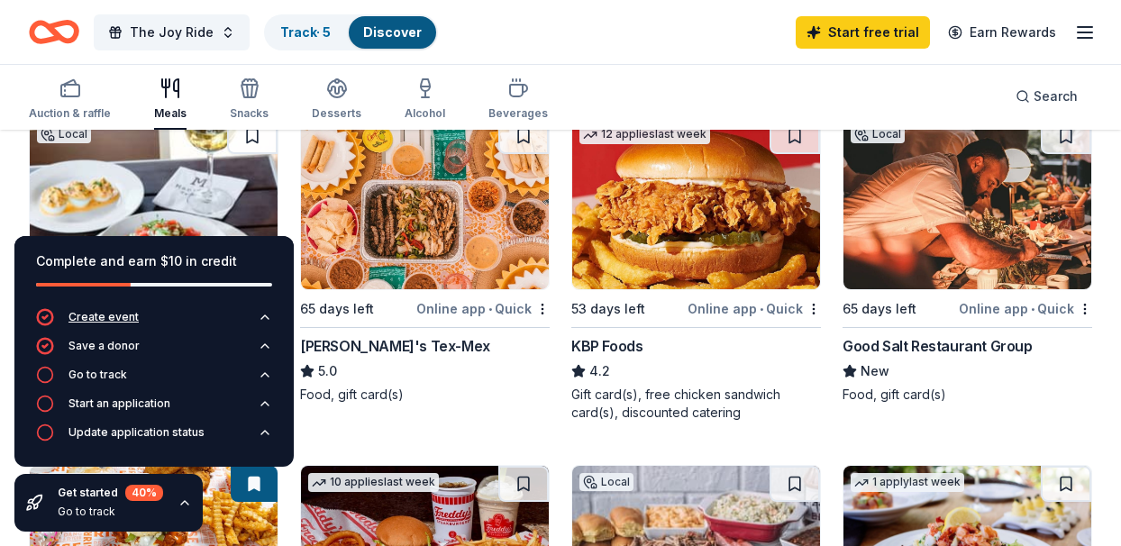
click at [269, 318] on icon "button" at bounding box center [265, 317] width 14 height 14
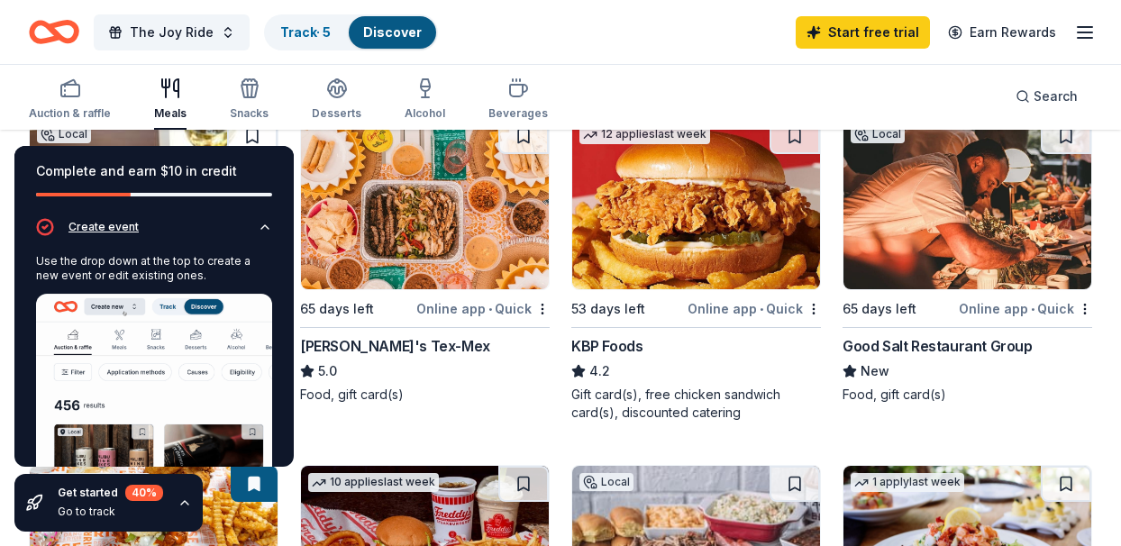
click at [266, 226] on icon "button" at bounding box center [264, 227] width 7 height 4
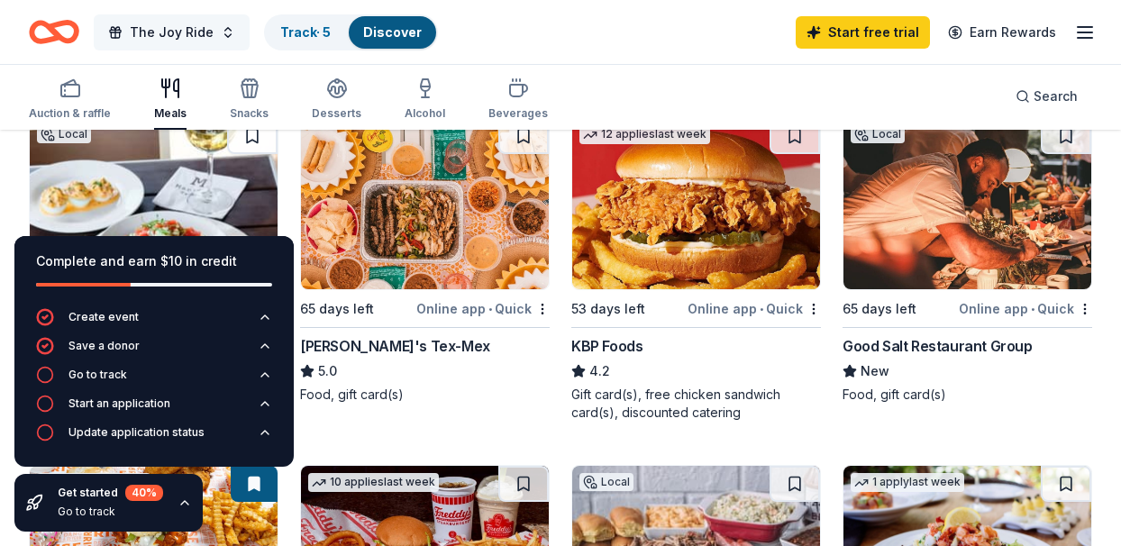
click at [225, 33] on button "The Joy Ride" at bounding box center [172, 32] width 156 height 36
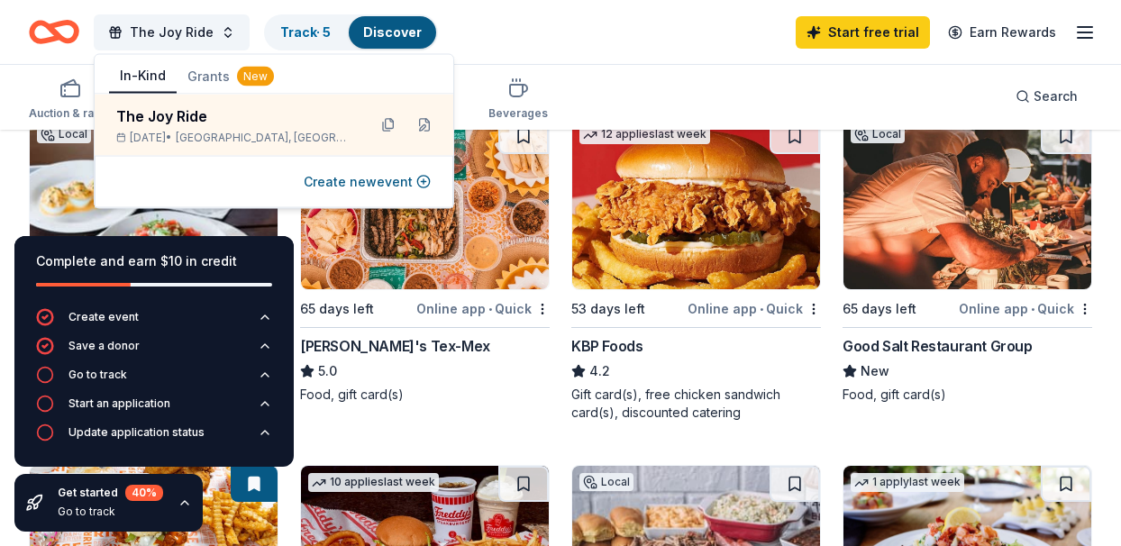
click at [212, 76] on button "Grants New" at bounding box center [231, 76] width 108 height 32
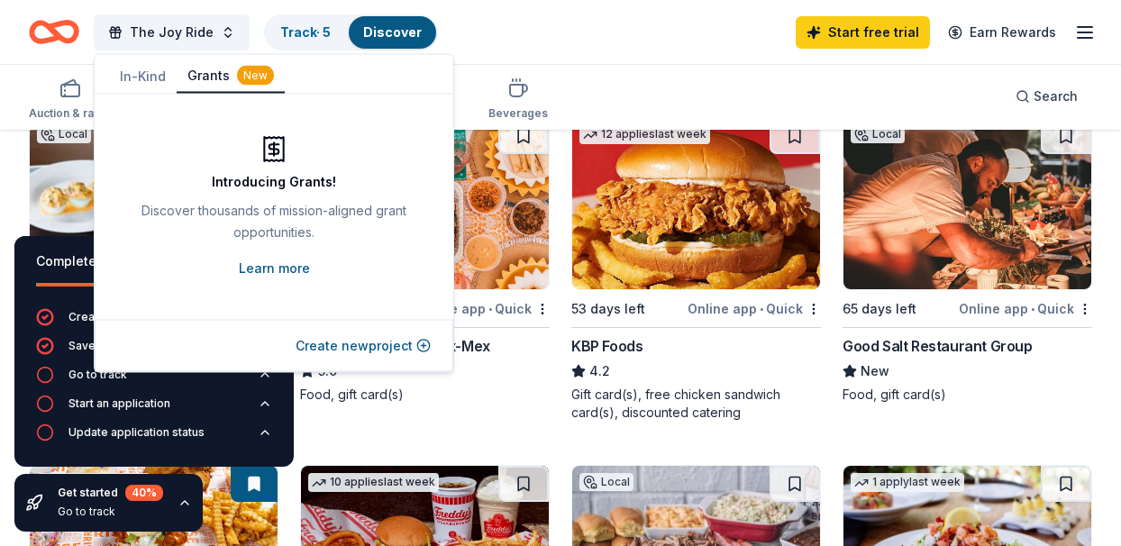
click at [279, 265] on link "Learn more" at bounding box center [274, 269] width 71 height 22
click at [684, 354] on div "KBP Foods" at bounding box center [696, 346] width 250 height 22
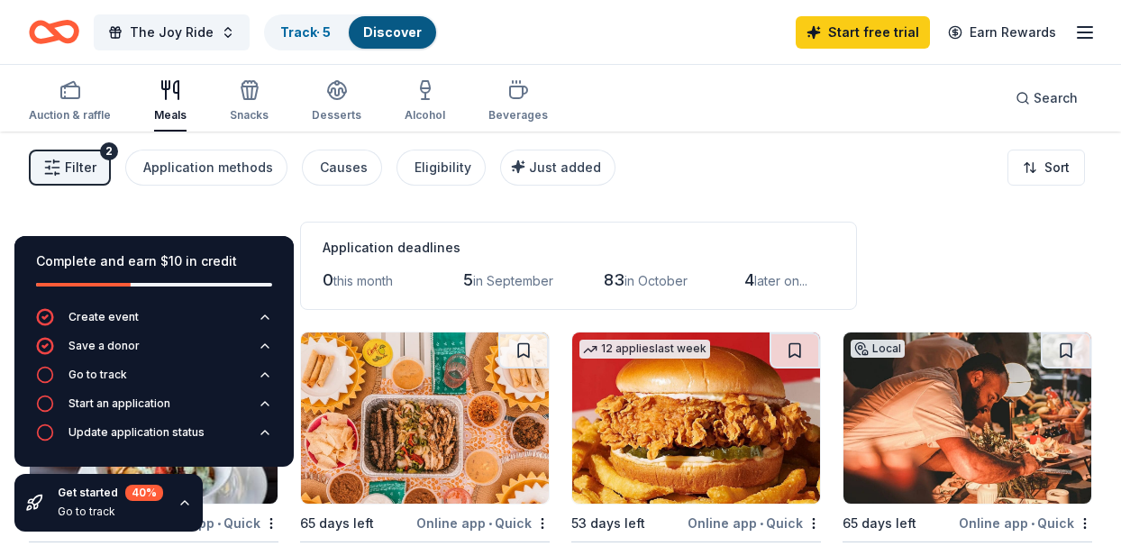
scroll to position [0, 0]
click at [182, 28] on span "The Joy Ride" at bounding box center [172, 33] width 84 height 22
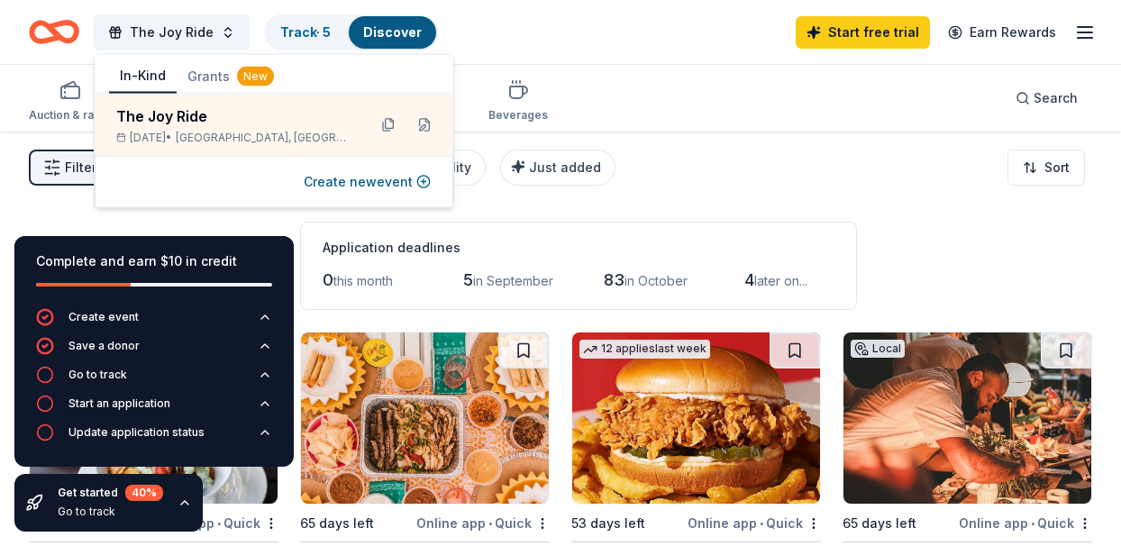
click at [243, 76] on div "New" at bounding box center [255, 77] width 37 height 20
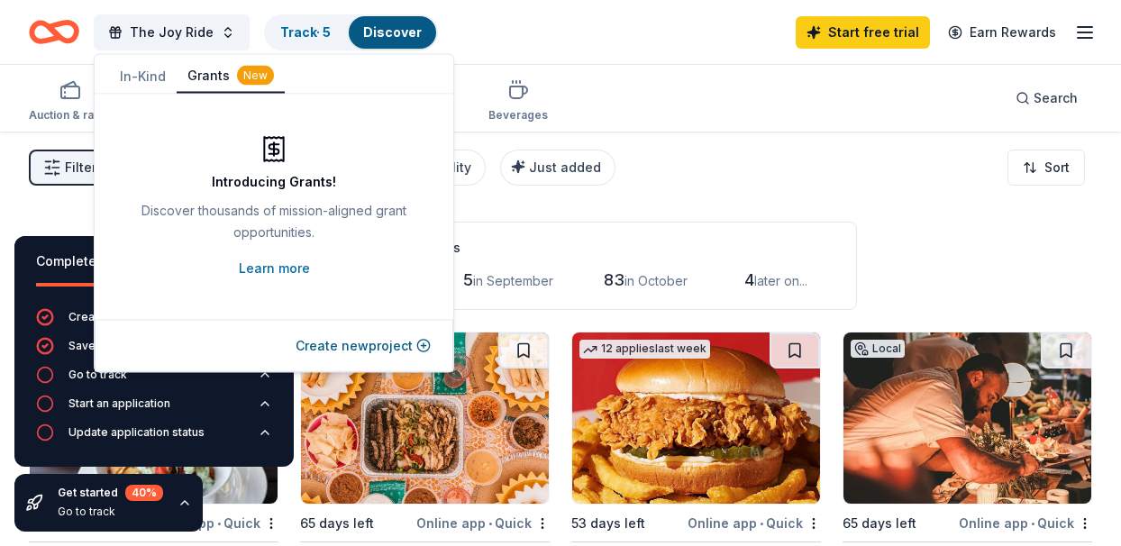
click at [56, 37] on icon "Home" at bounding box center [63, 32] width 28 height 18
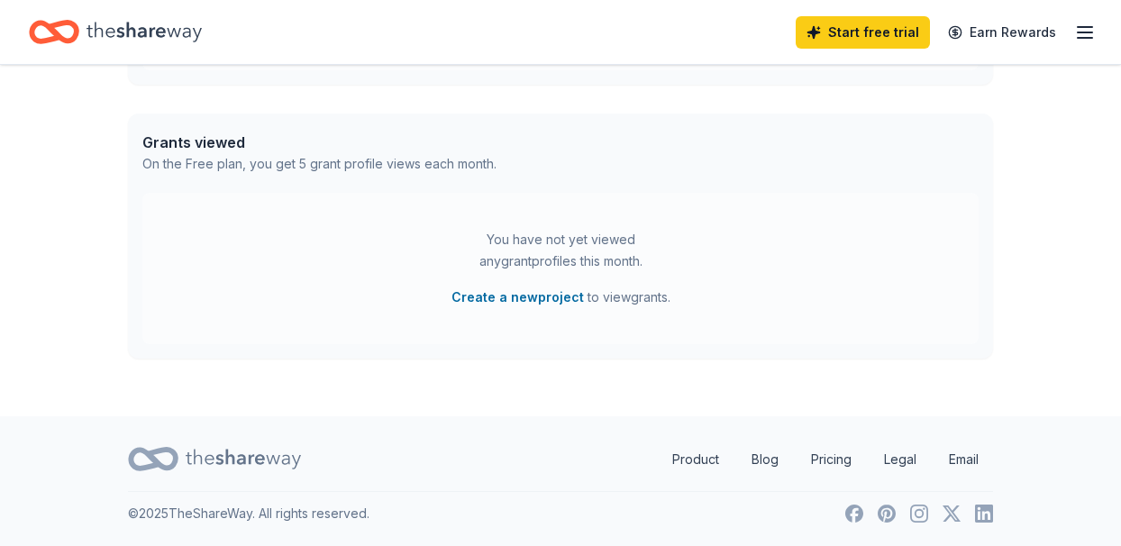
scroll to position [665, 0]
click at [825, 455] on link "Pricing" at bounding box center [831, 460] width 69 height 36
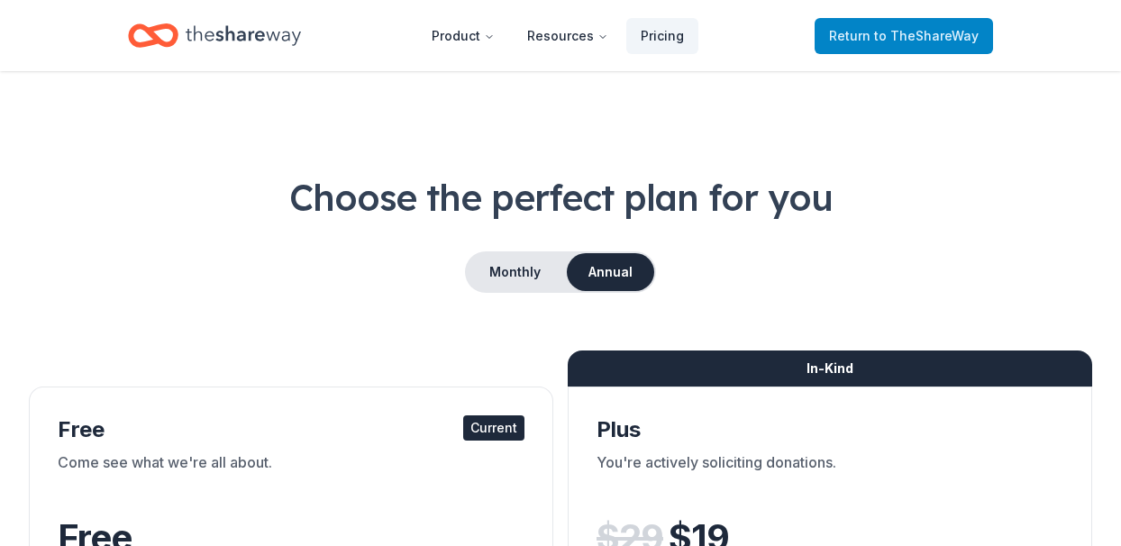
click at [880, 41] on span "to TheShareWay" at bounding box center [926, 35] width 105 height 15
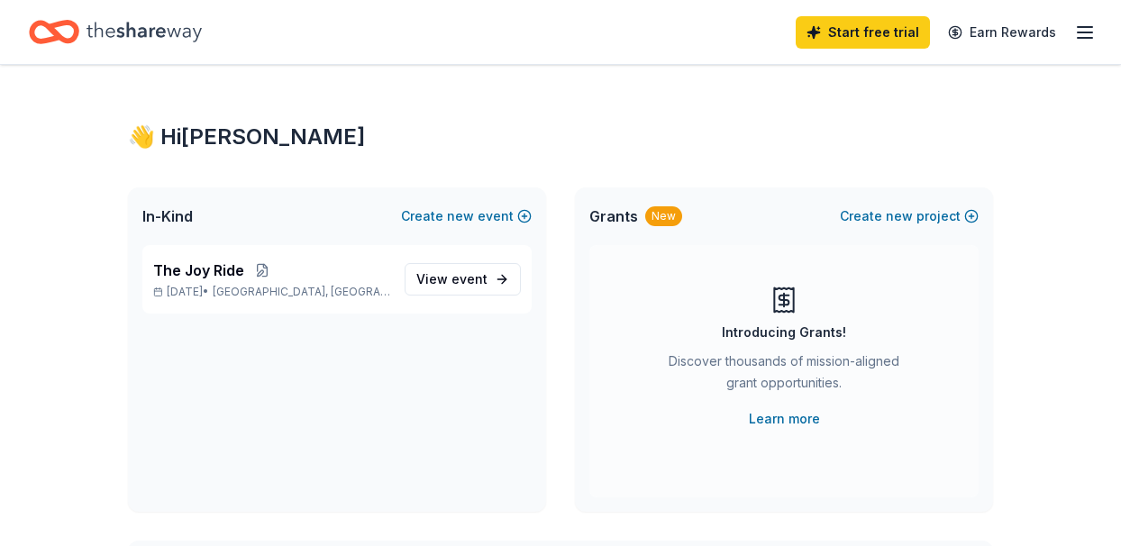
click at [1091, 30] on icon "button" at bounding box center [1085, 33] width 22 height 22
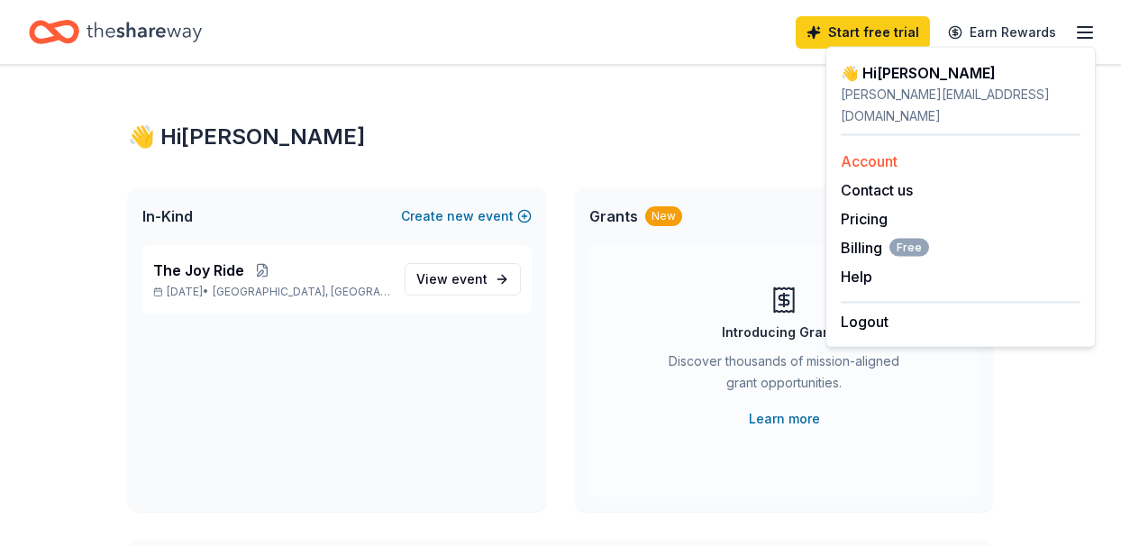
click at [878, 152] on link "Account" at bounding box center [869, 161] width 57 height 18
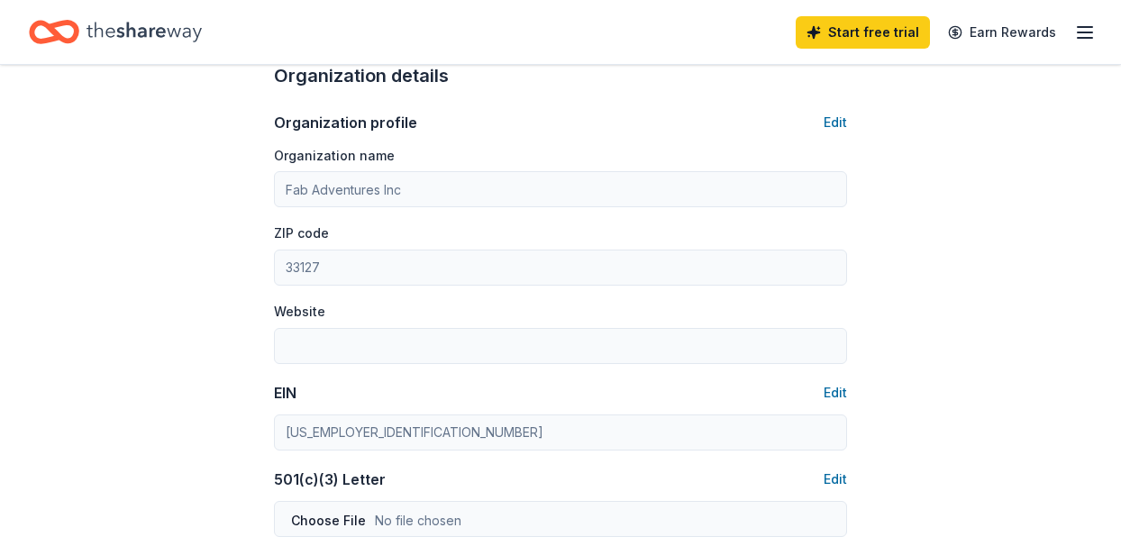
scroll to position [593, 0]
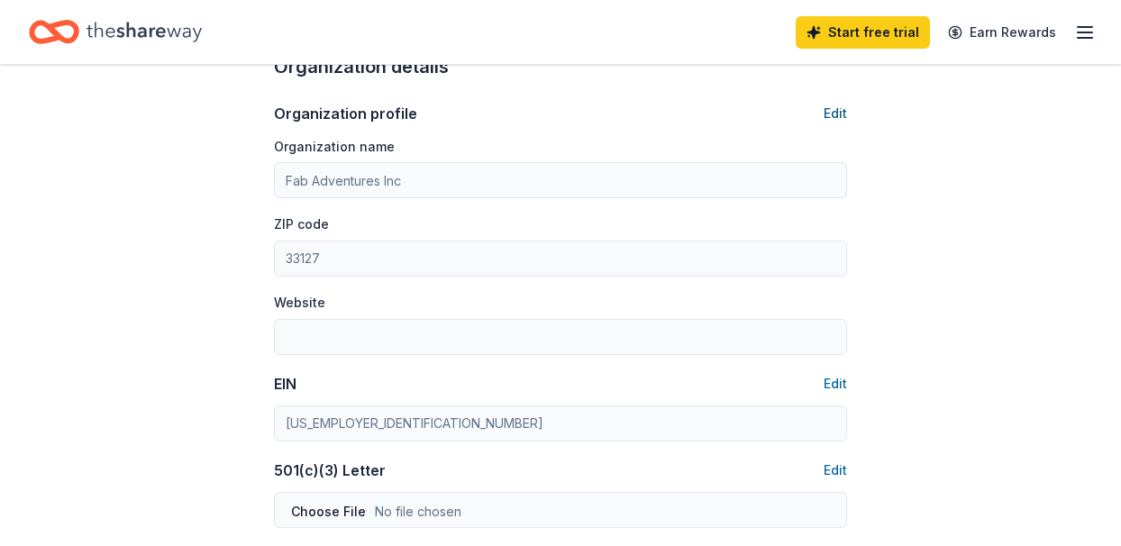
click at [836, 114] on button "Edit" at bounding box center [835, 114] width 23 height 22
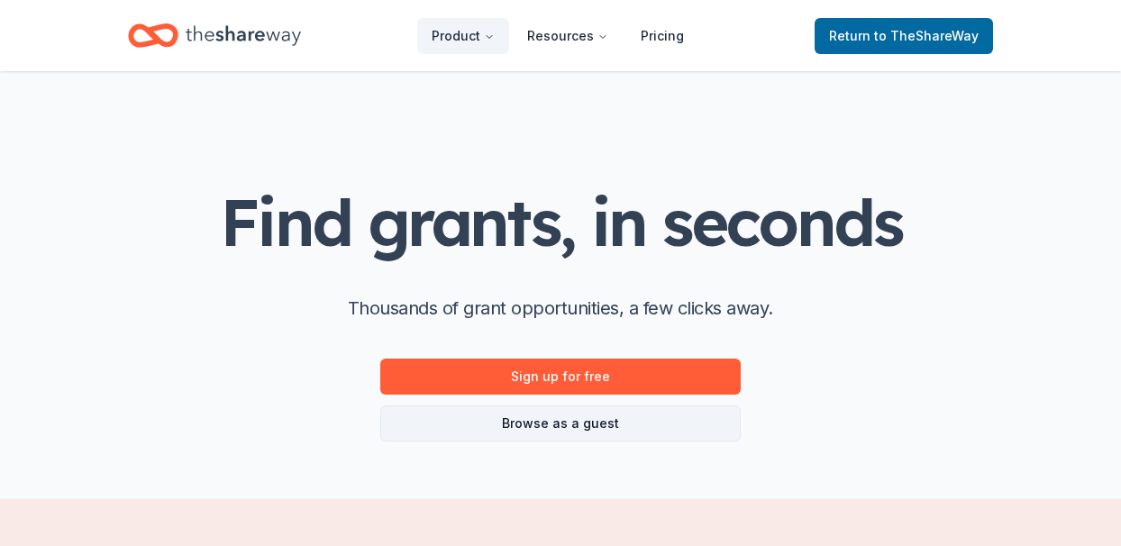
click at [564, 429] on link "Browse as a guest" at bounding box center [560, 424] width 361 height 36
click at [557, 422] on link "Browse as a guest" at bounding box center [560, 424] width 361 height 36
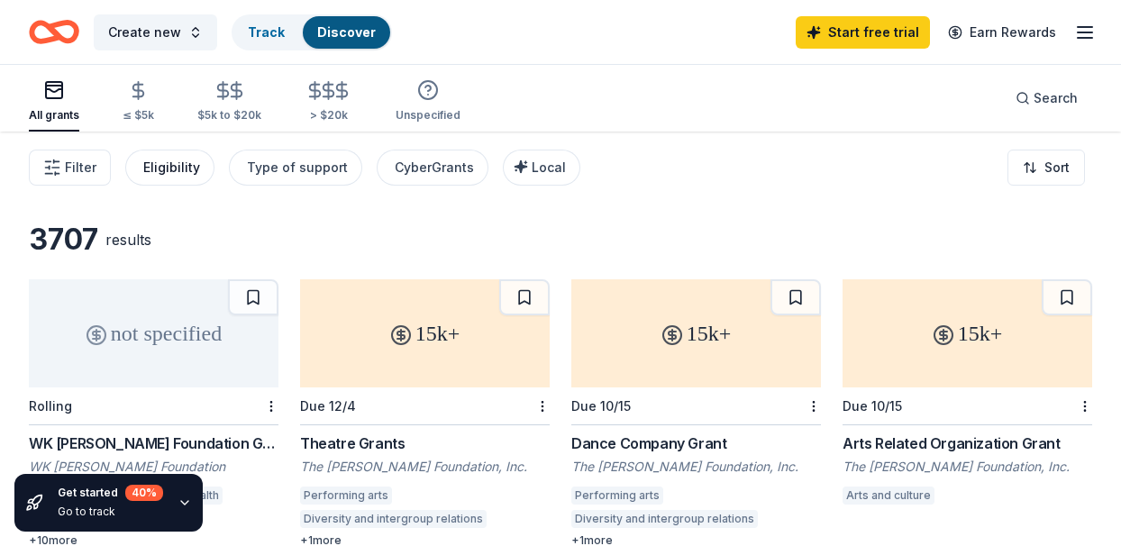
click at [178, 171] on div "Eligibility" at bounding box center [171, 168] width 57 height 22
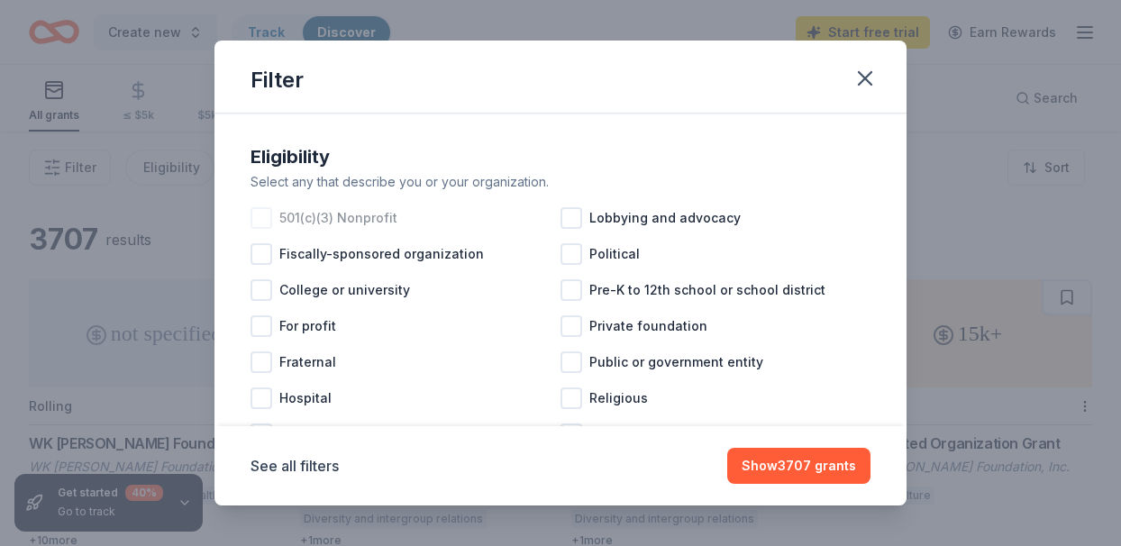
click at [263, 215] on div at bounding box center [262, 218] width 22 height 22
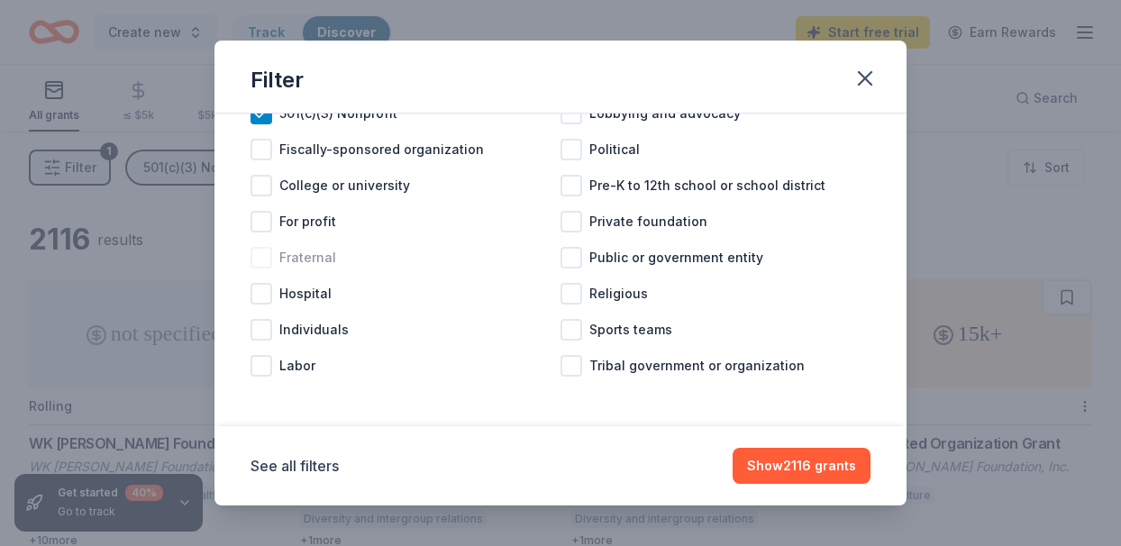
scroll to position [105, 0]
click at [806, 466] on button "Show 2116 grants" at bounding box center [802, 466] width 138 height 36
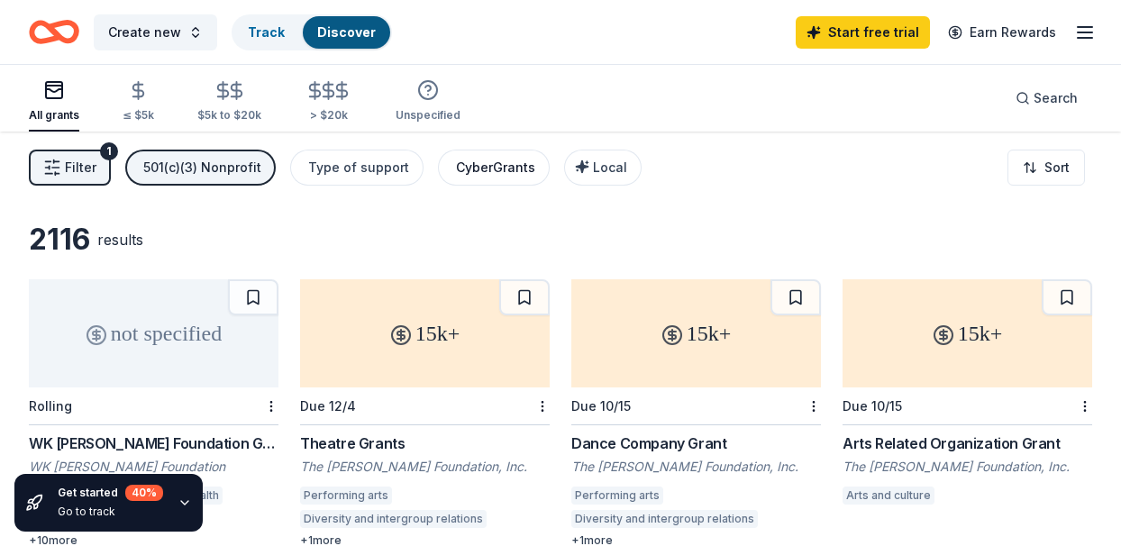
click at [499, 164] on div "CyberGrants" at bounding box center [495, 168] width 79 height 22
